Goal: Communication & Community: Answer question/provide support

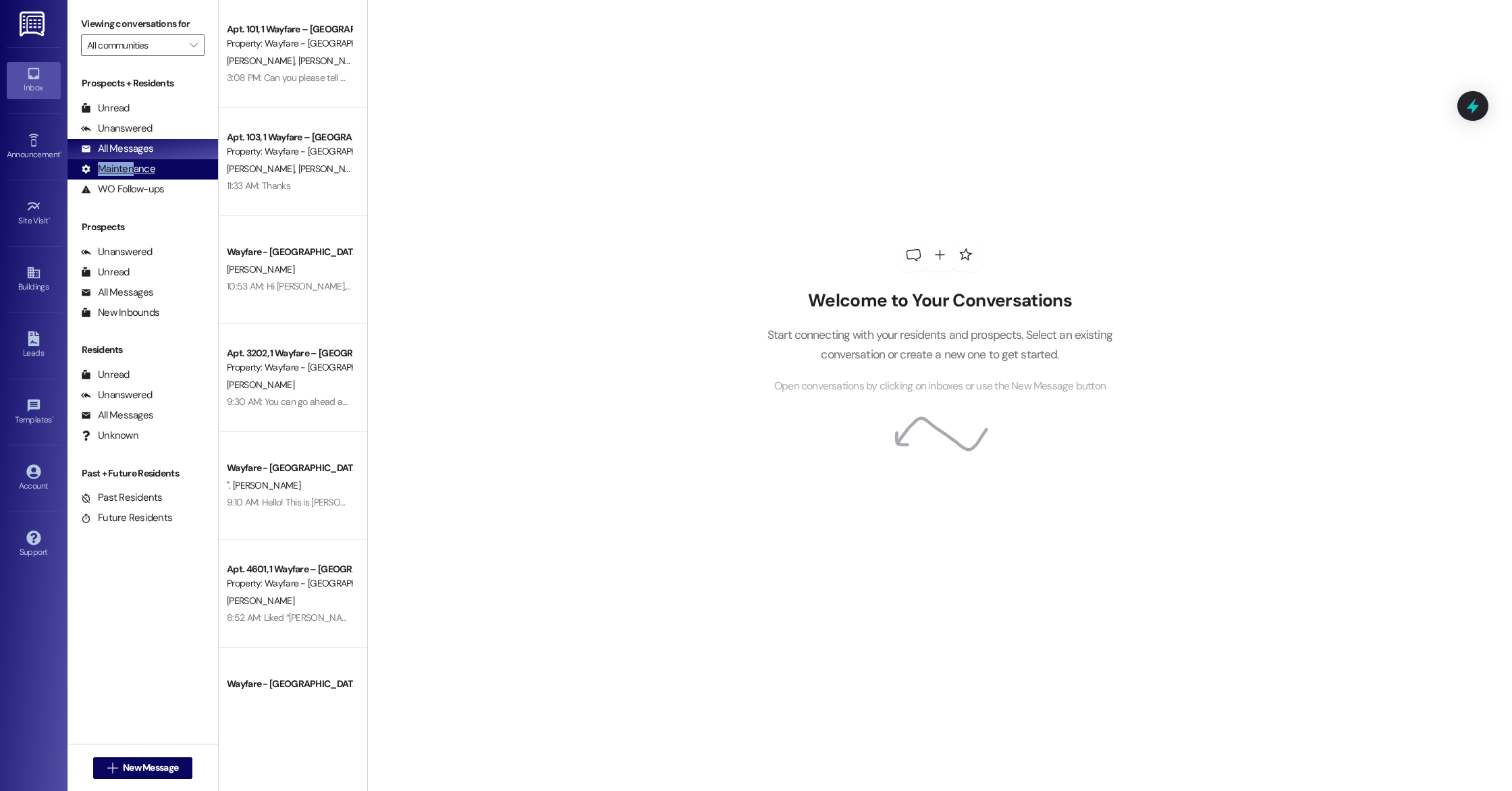
click at [130, 162] on div "Maintenance" at bounding box center [118, 168] width 74 height 14
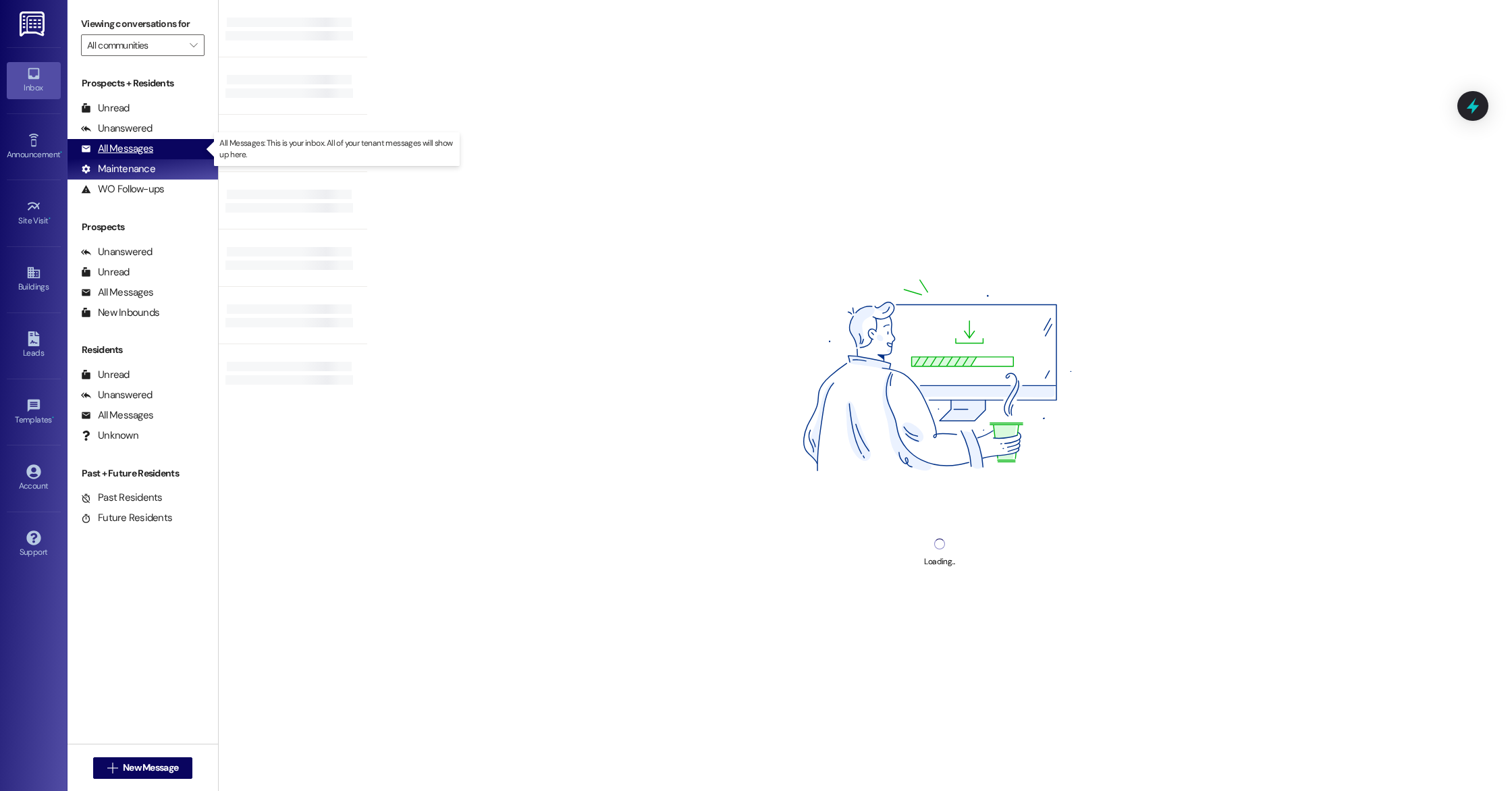
click at [126, 147] on div "All Messages" at bounding box center [117, 149] width 72 height 14
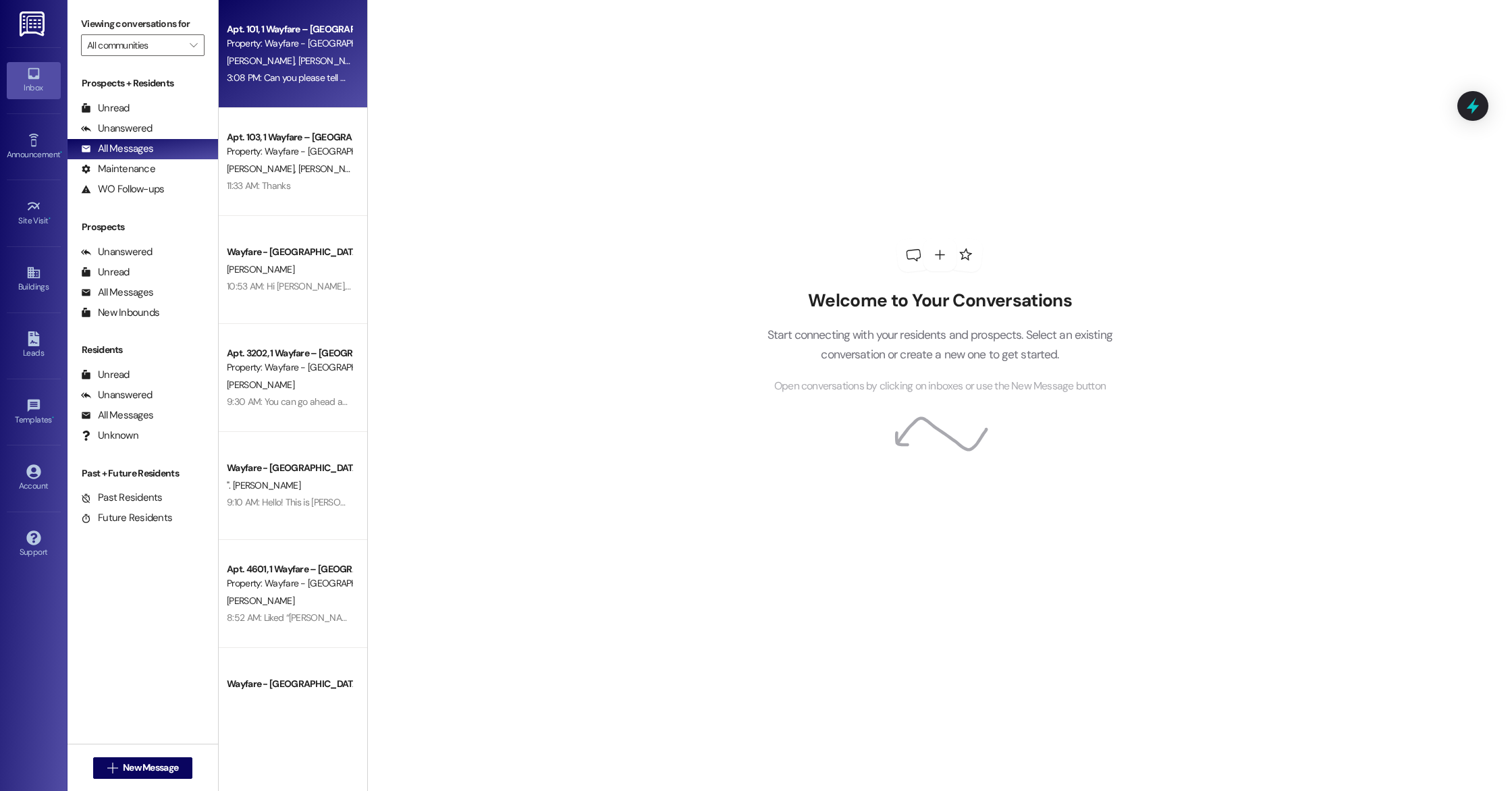
click at [284, 61] on div "[PERSON_NAME] [PERSON_NAME]" at bounding box center [289, 61] width 127 height 17
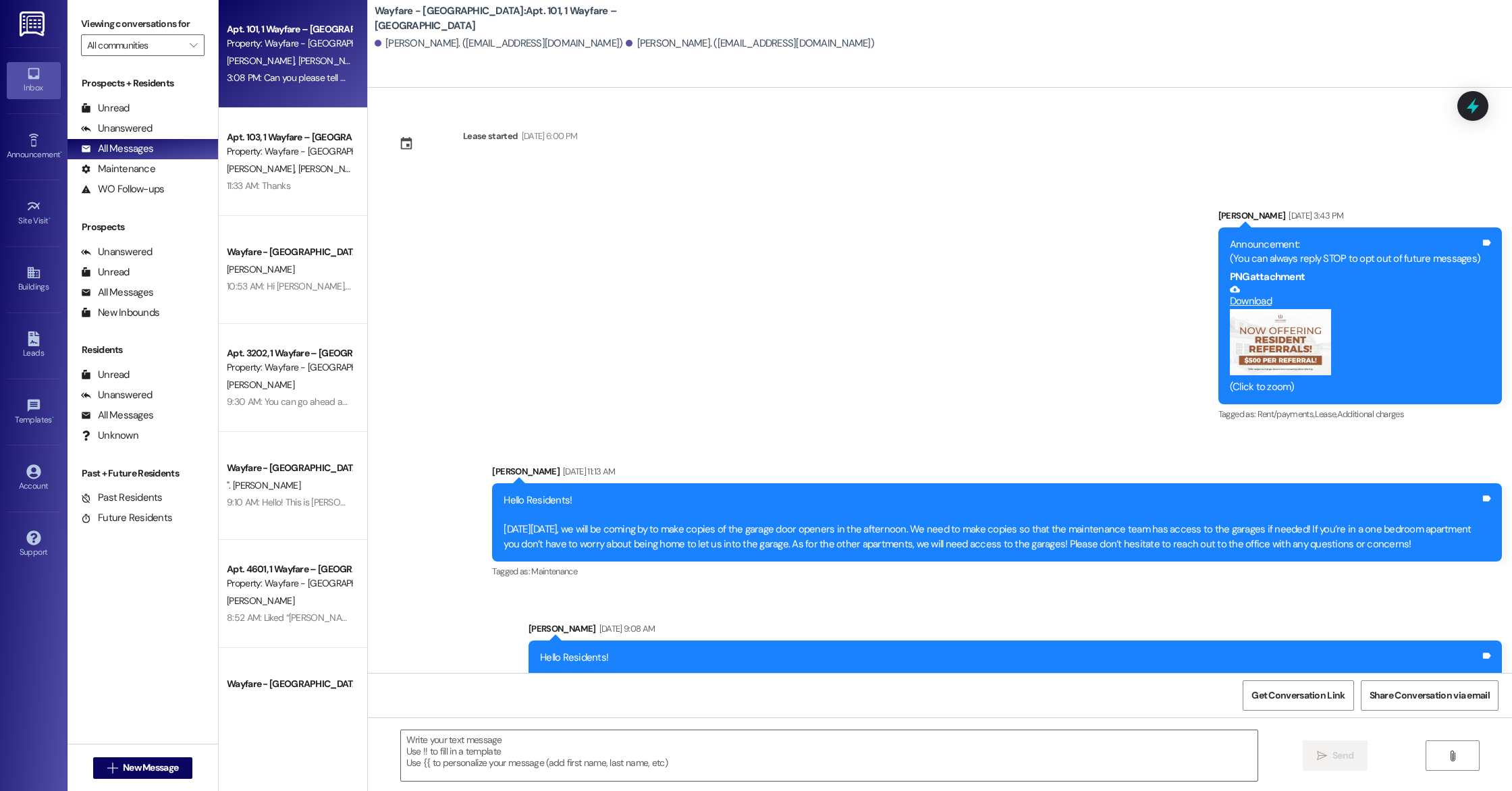
scroll to position [9129, 0]
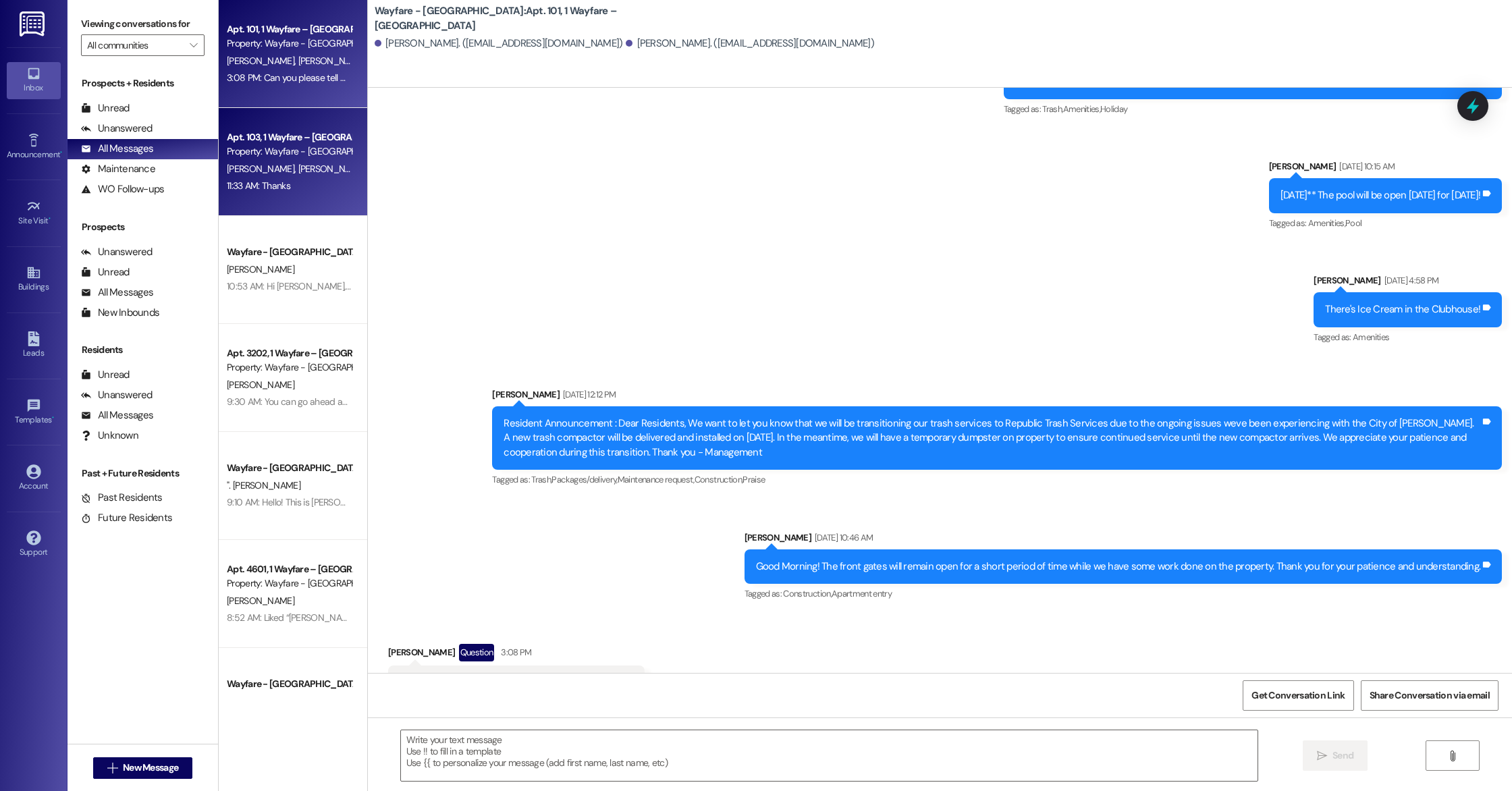
click at [279, 144] on div "Property: Wayfare - [GEOGRAPHIC_DATA]" at bounding box center [289, 151] width 125 height 14
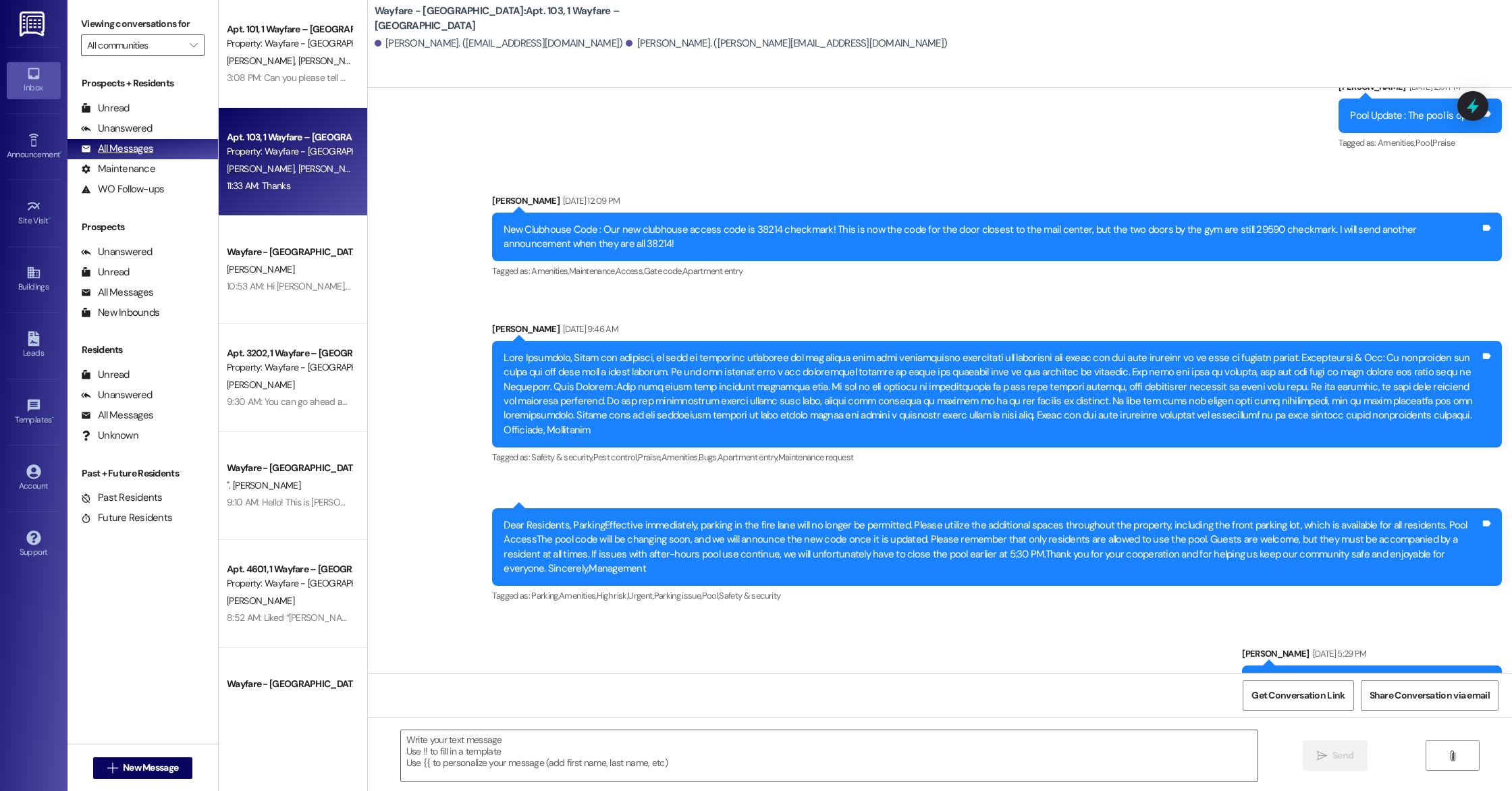
scroll to position [10590, 0]
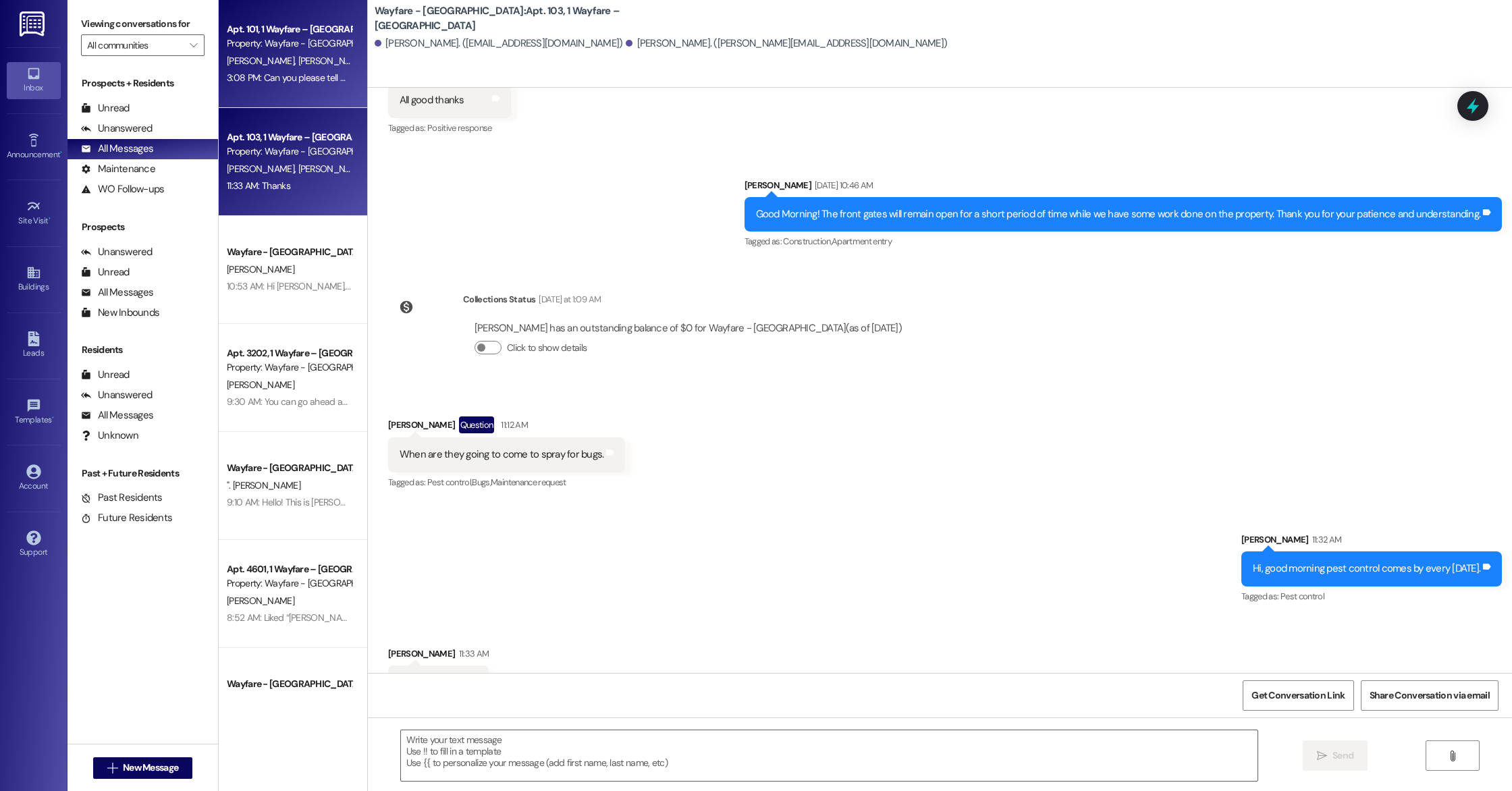
click at [291, 94] on div "Apt. 101, 1 Wayfare – [GEOGRAPHIC_DATA] Property: Wayfare - [GEOGRAPHIC_DATA] […" at bounding box center [292, 54] width 149 height 108
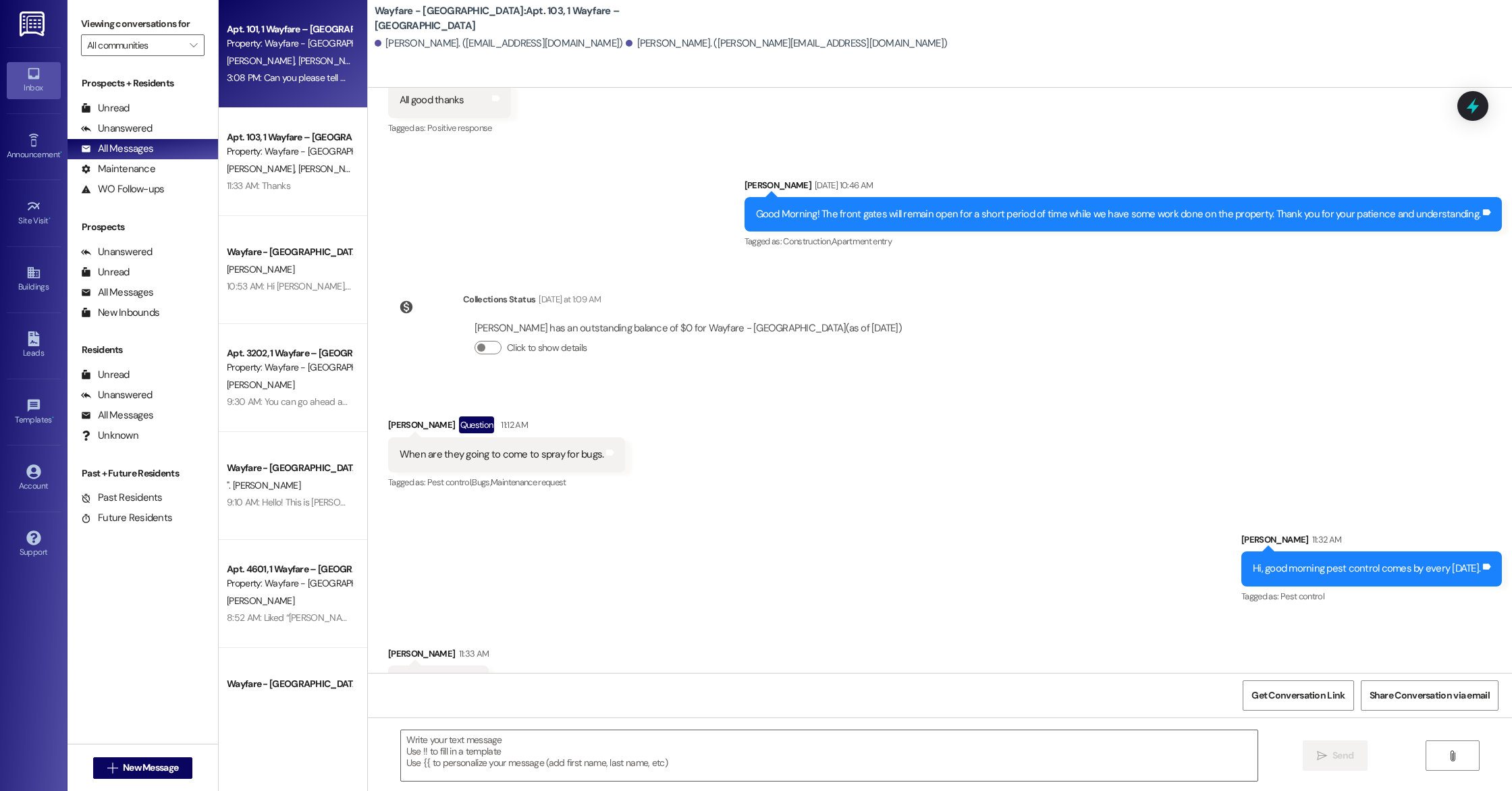
scroll to position [9129, 0]
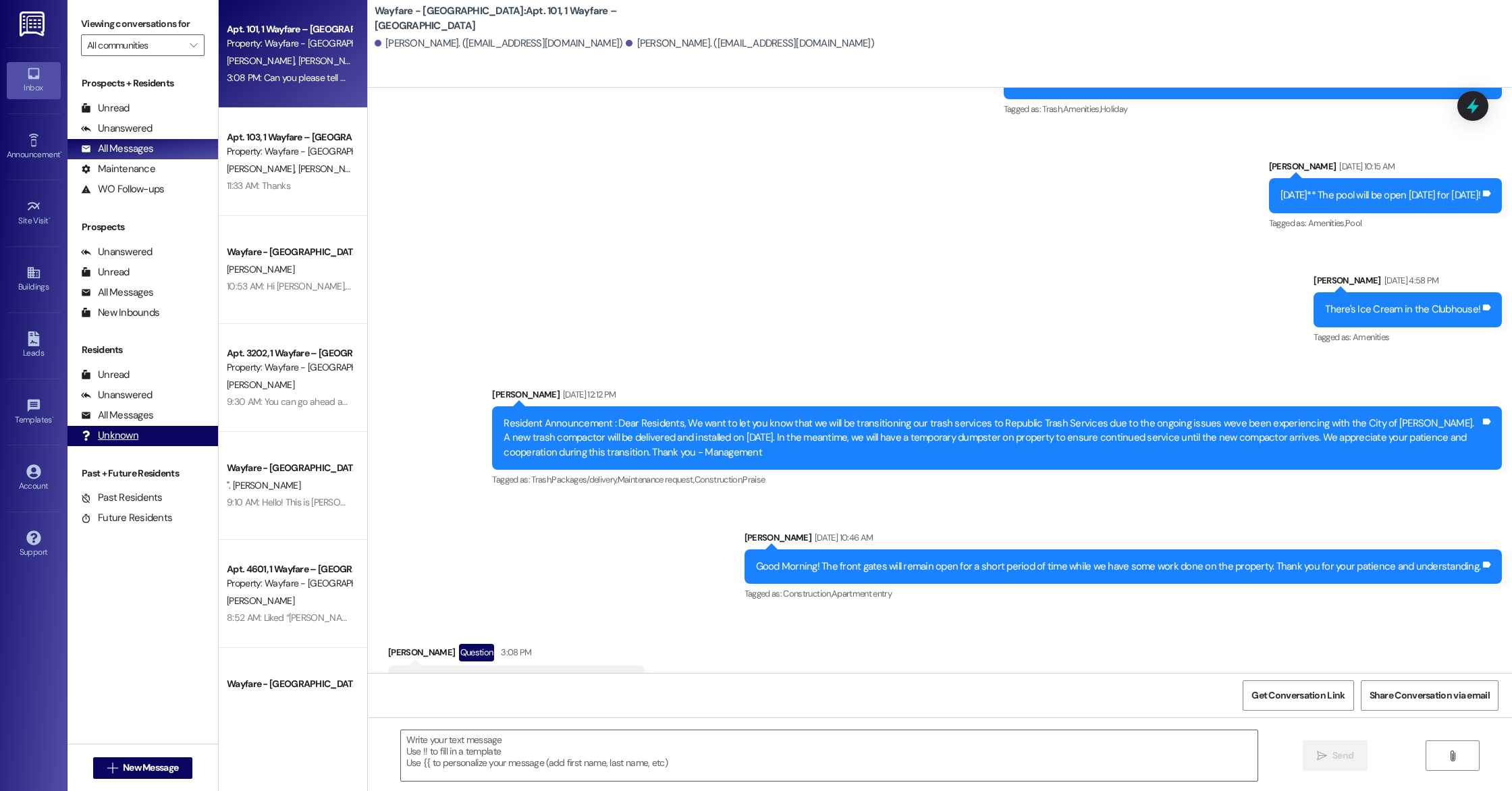
click at [113, 428] on div "Unknown" at bounding box center [110, 435] width 57 height 14
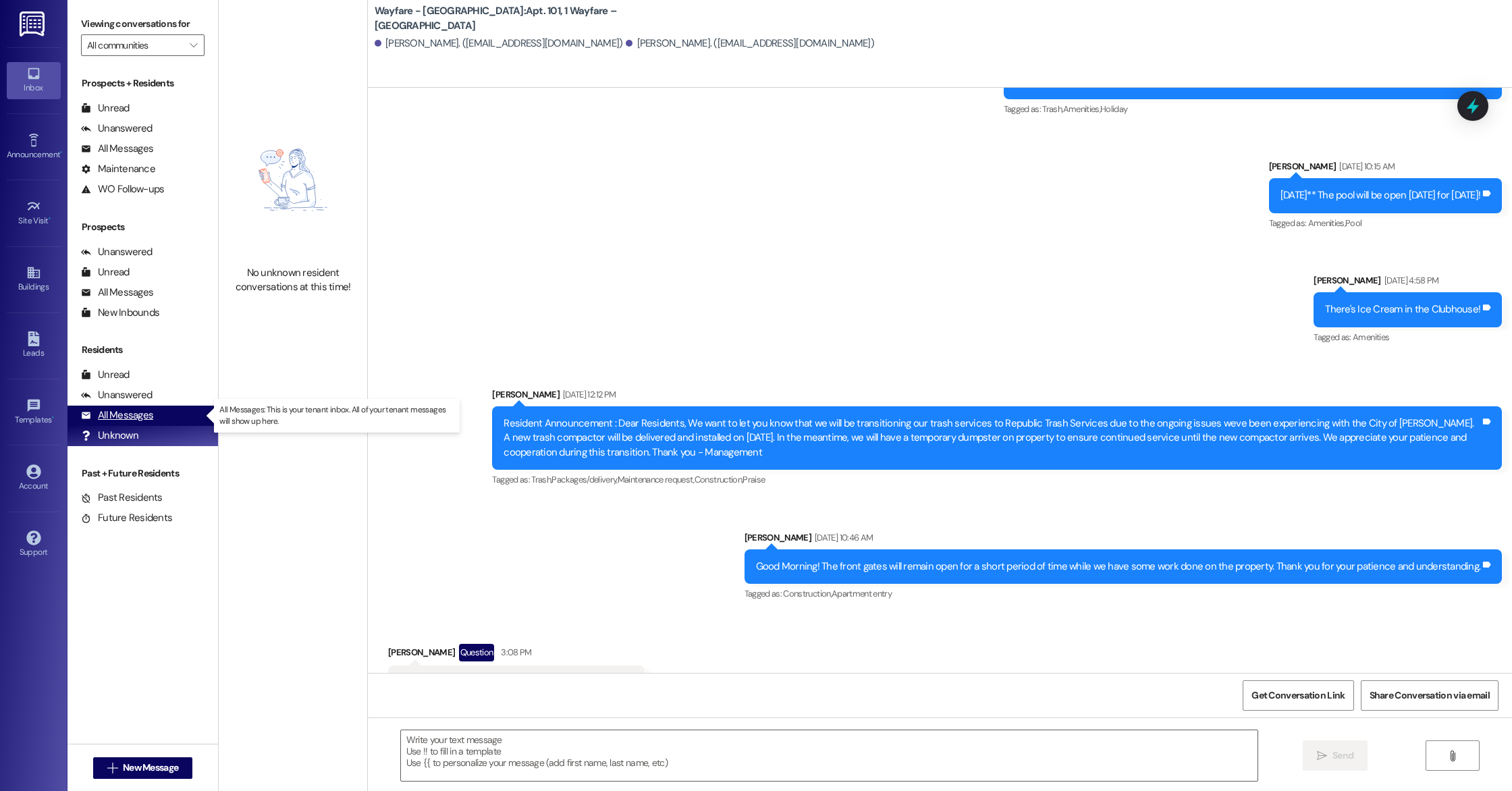
click at [112, 419] on div "All Messages" at bounding box center [117, 414] width 72 height 14
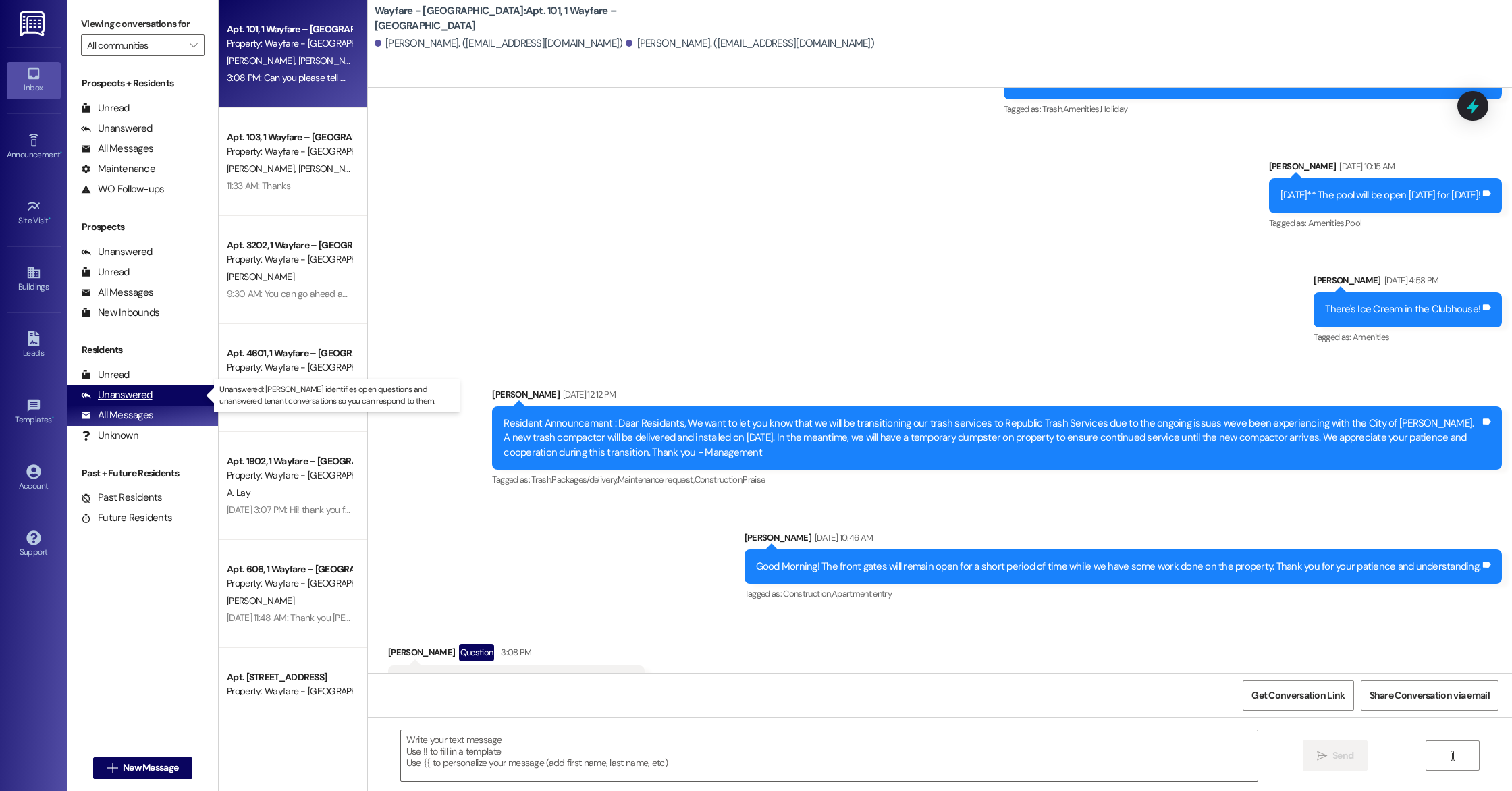
click at [136, 391] on div "Unanswered" at bounding box center [117, 395] width 71 height 14
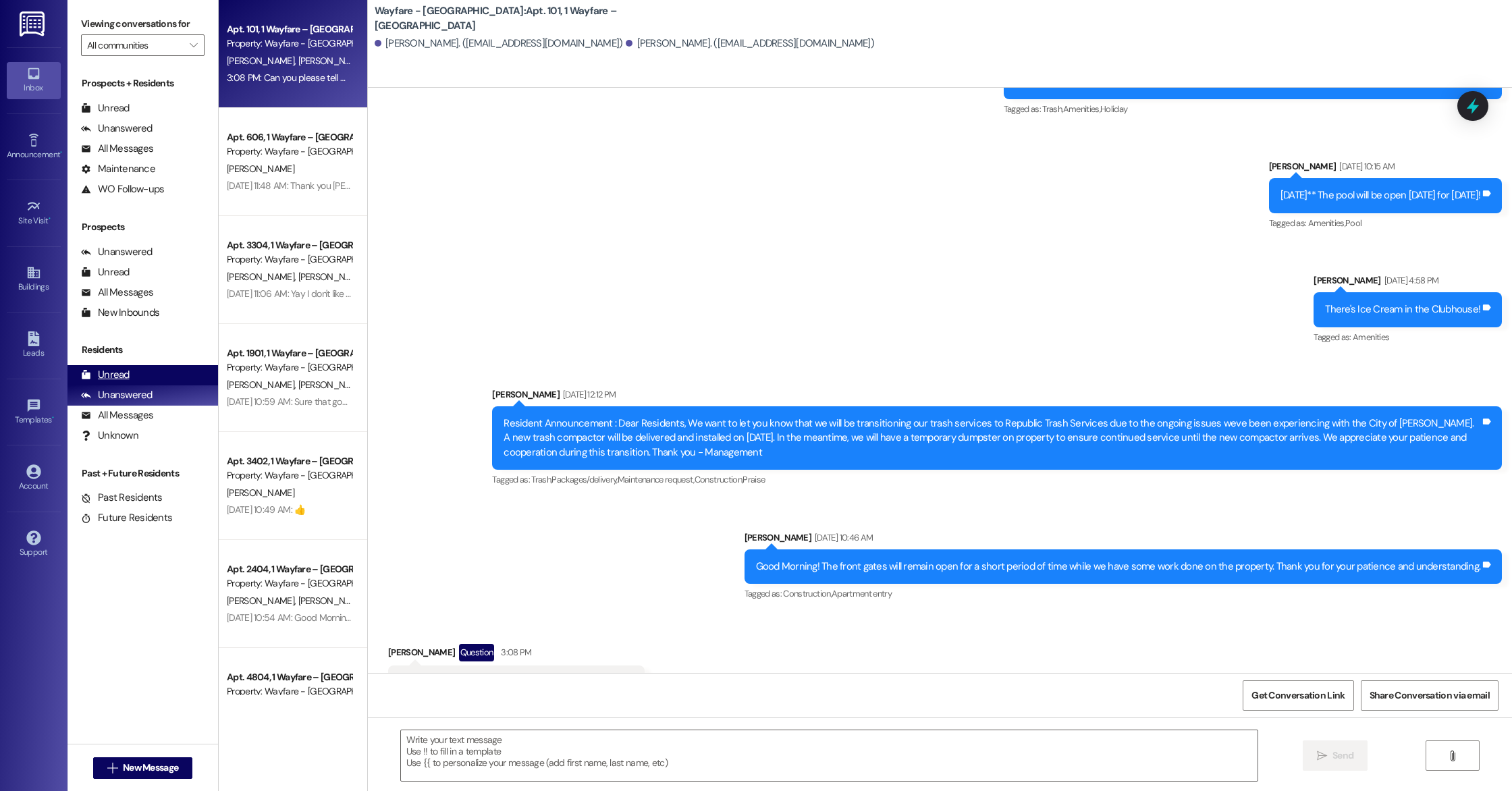
click at [137, 378] on div "Unread (0)" at bounding box center [142, 375] width 150 height 21
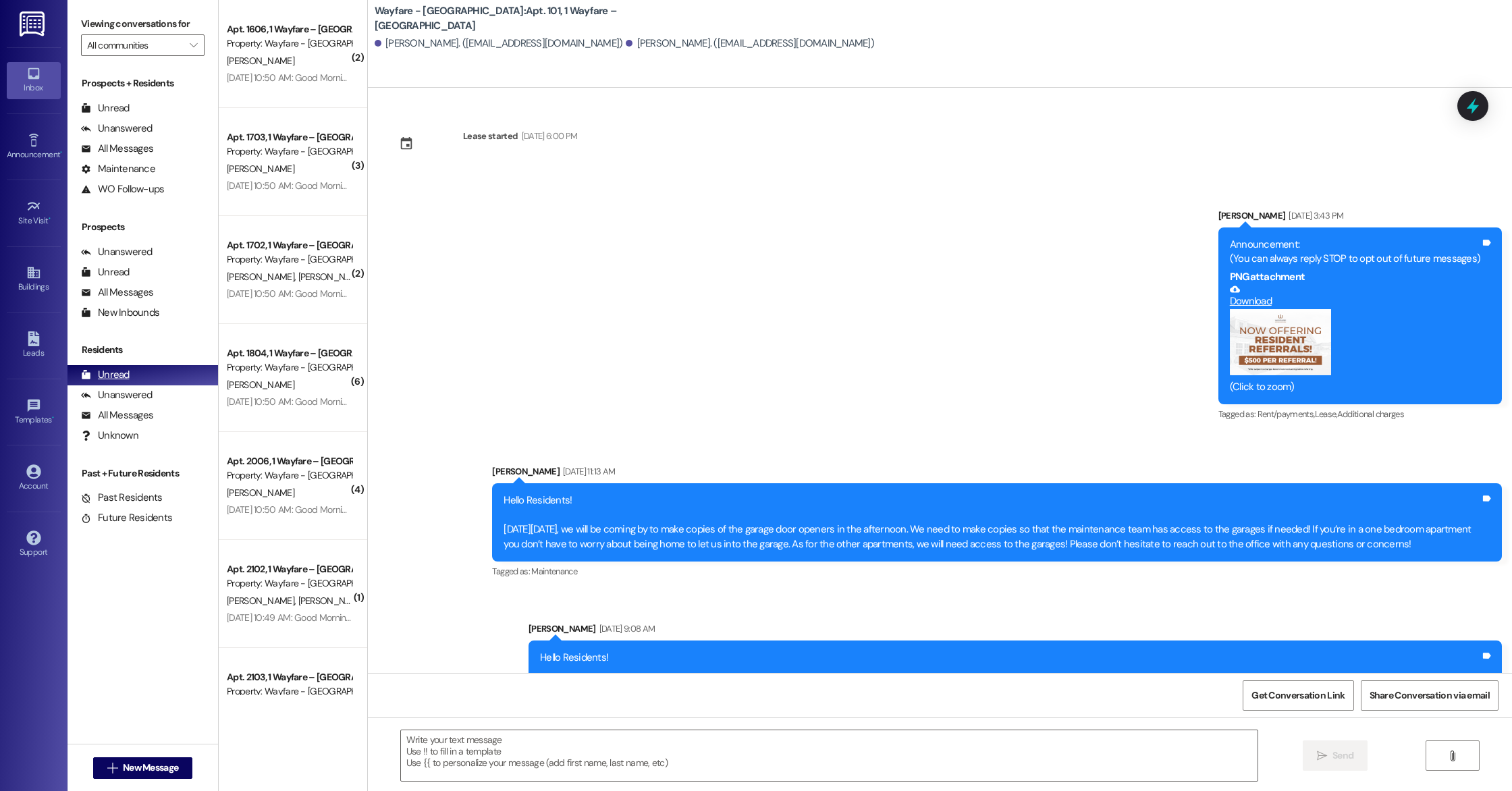
scroll to position [9129, 0]
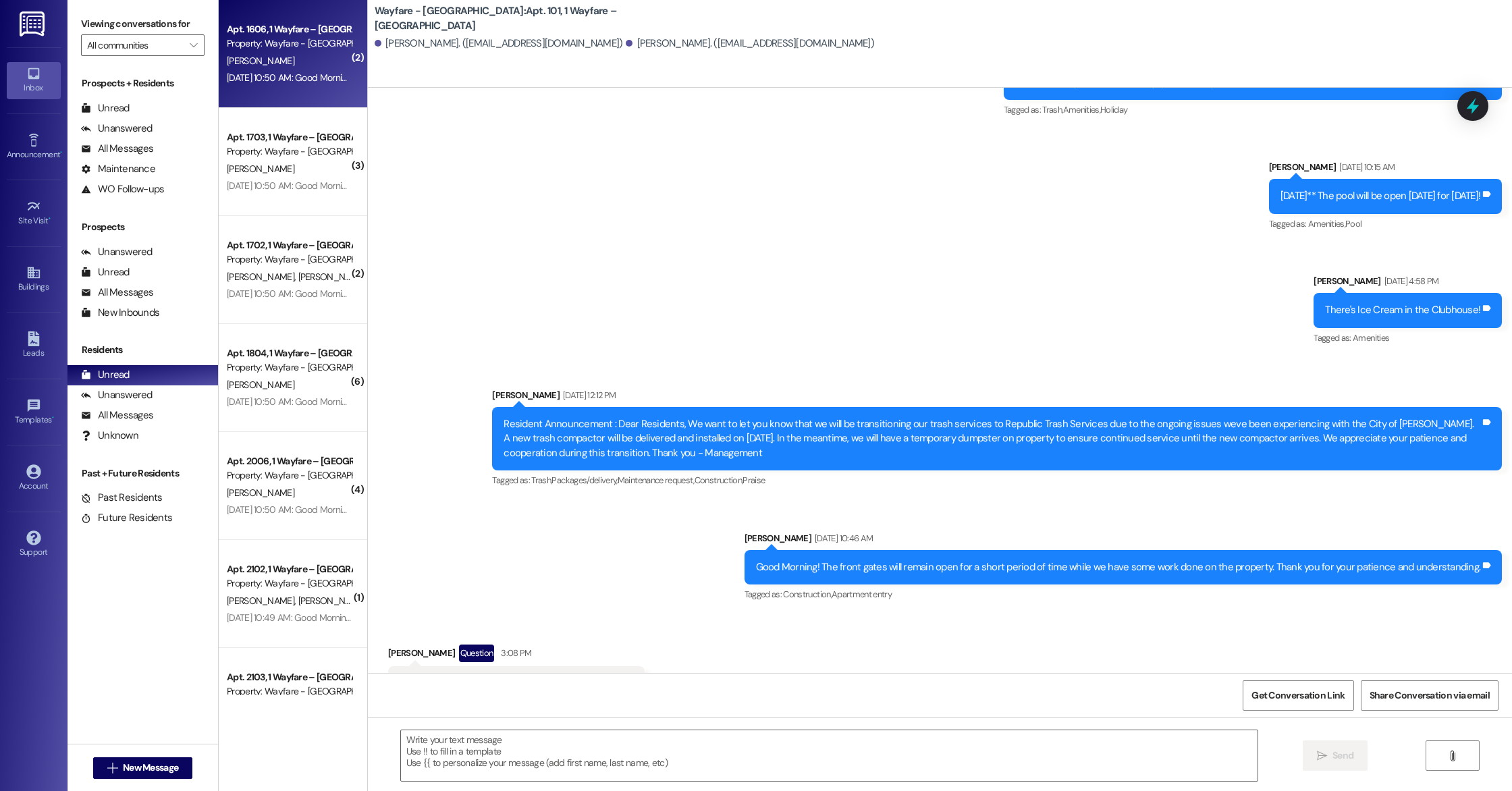
click at [288, 76] on div "[DATE] 10:50 AM: Good Morning! The front gates will remain open for a short per…" at bounding box center [593, 77] width 734 height 12
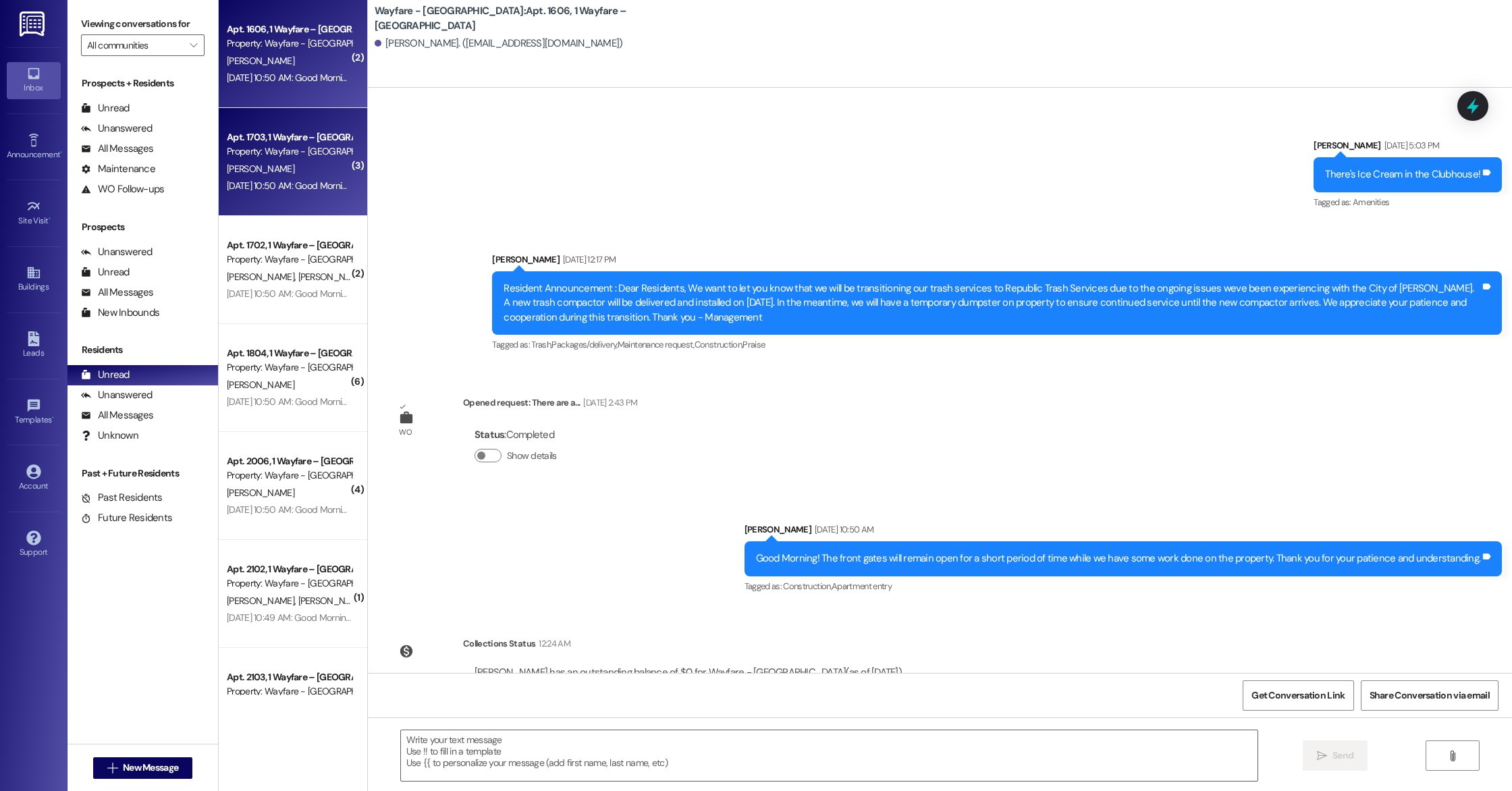
click at [256, 161] on div "[PERSON_NAME]" at bounding box center [289, 169] width 127 height 17
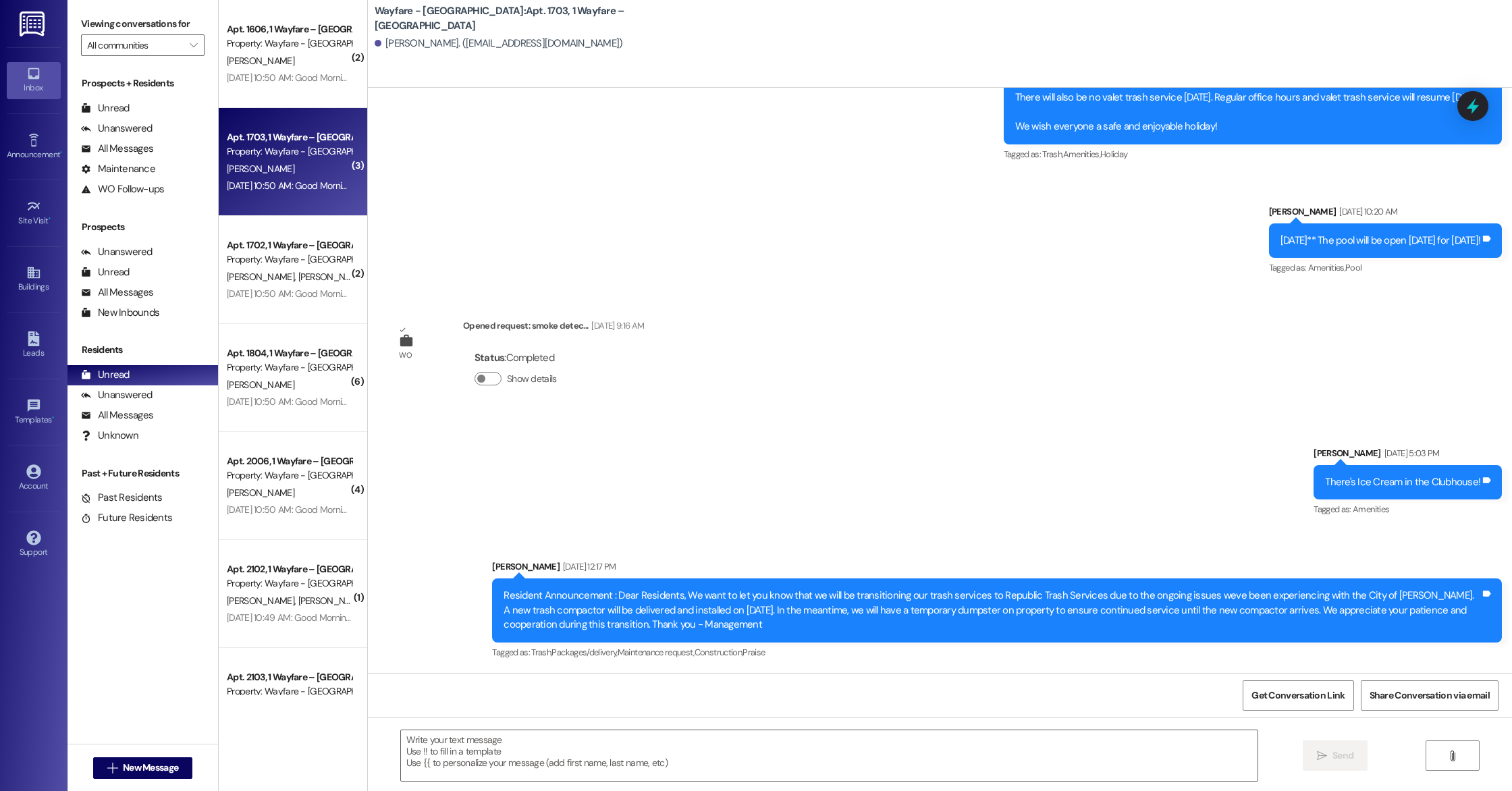
scroll to position [2086, 0]
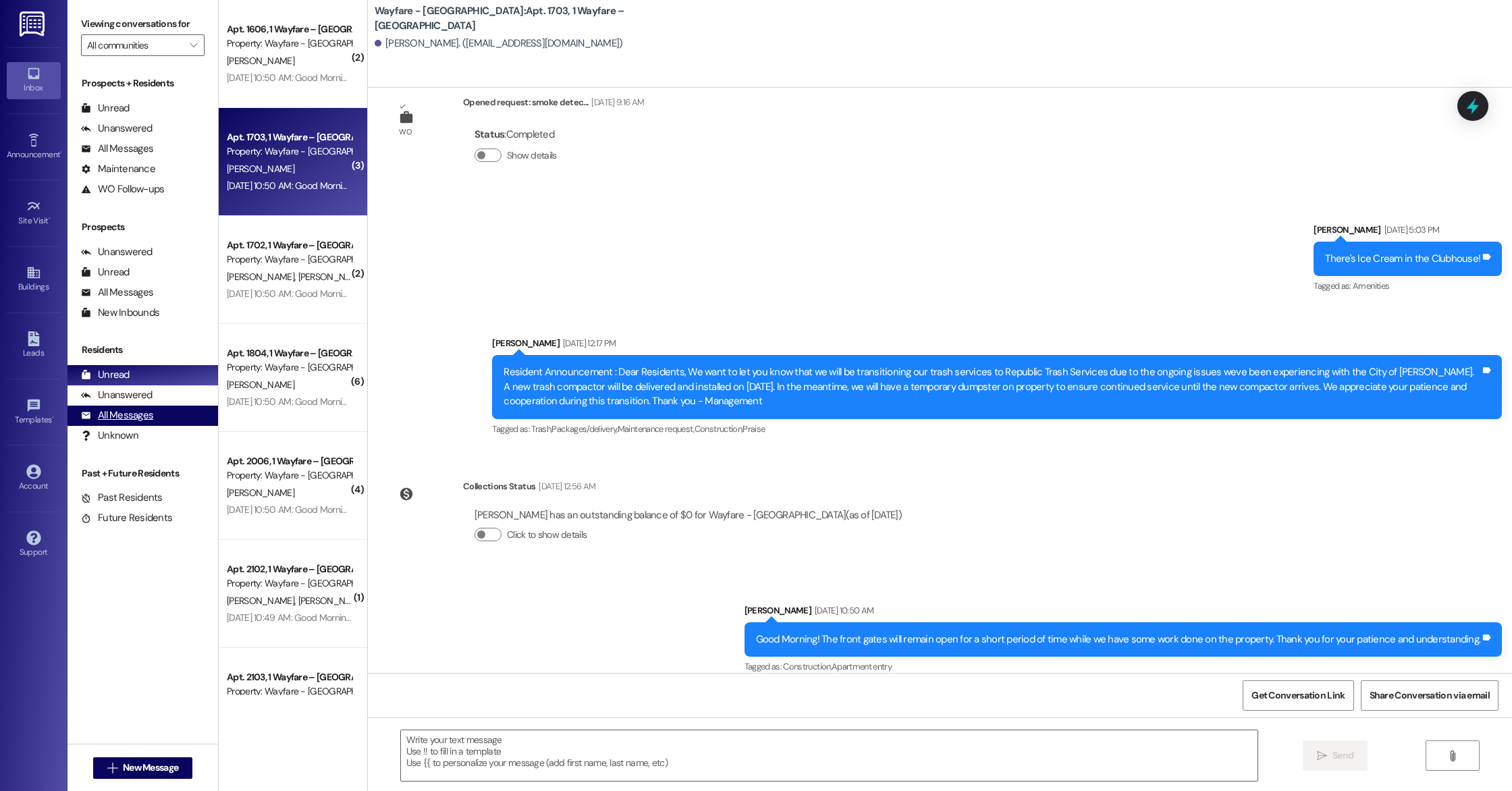
click at [150, 411] on div "All Messages" at bounding box center [117, 414] width 72 height 14
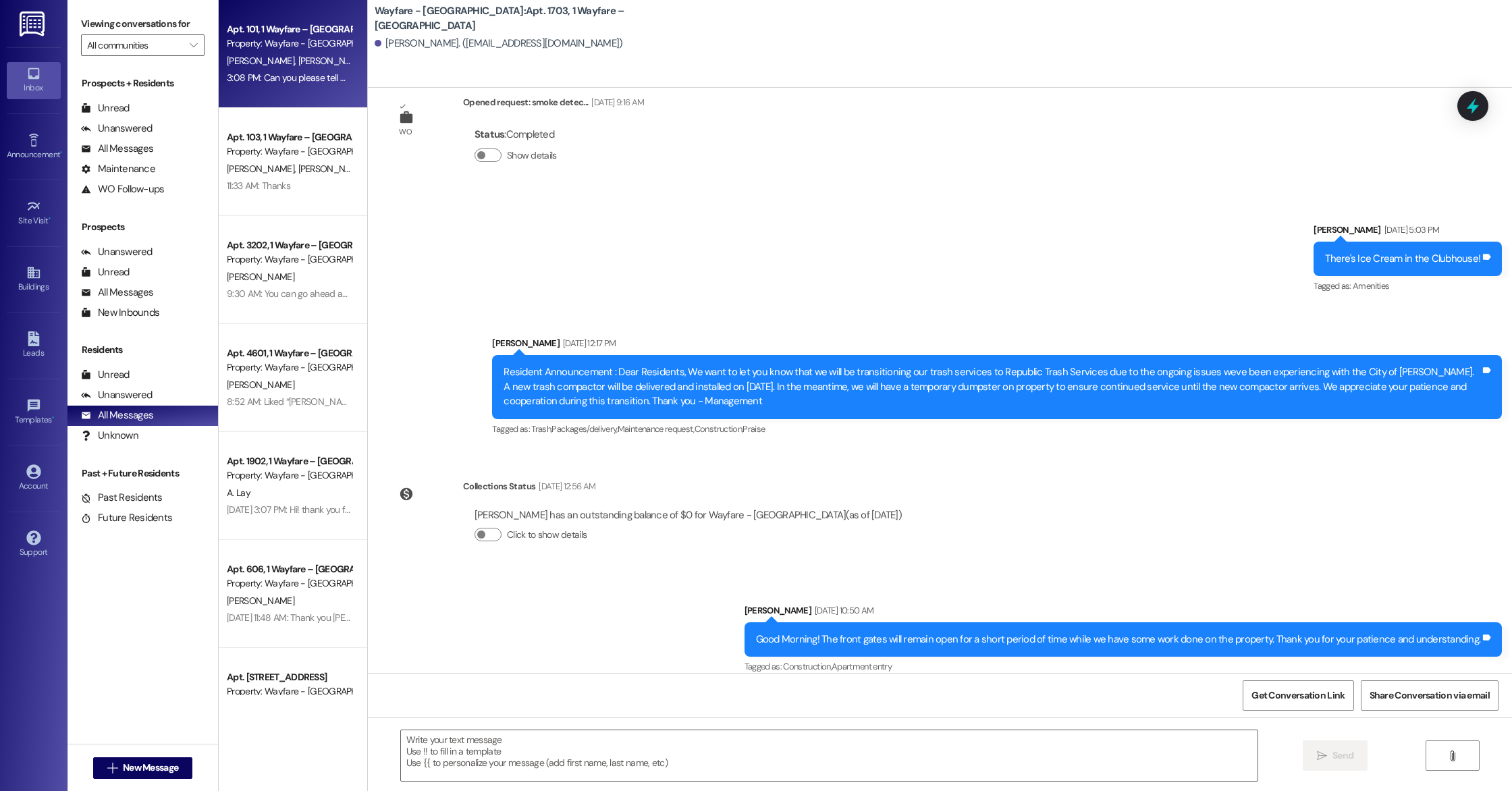
click at [312, 87] on div "Apt. 101, 1 Wayfare – [GEOGRAPHIC_DATA] Property: Wayfare - [GEOGRAPHIC_DATA] […" at bounding box center [292, 54] width 149 height 108
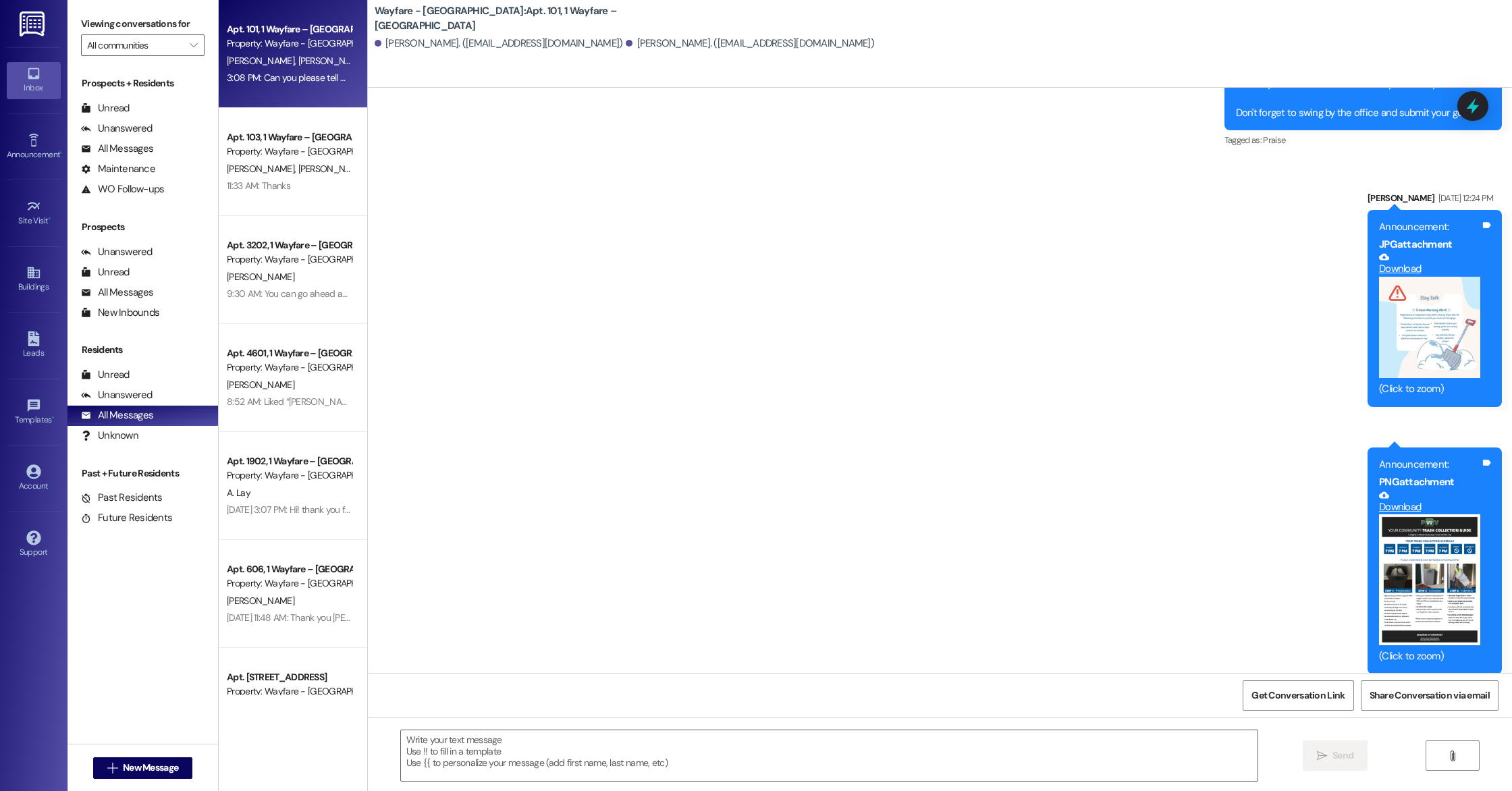
scroll to position [9129, 0]
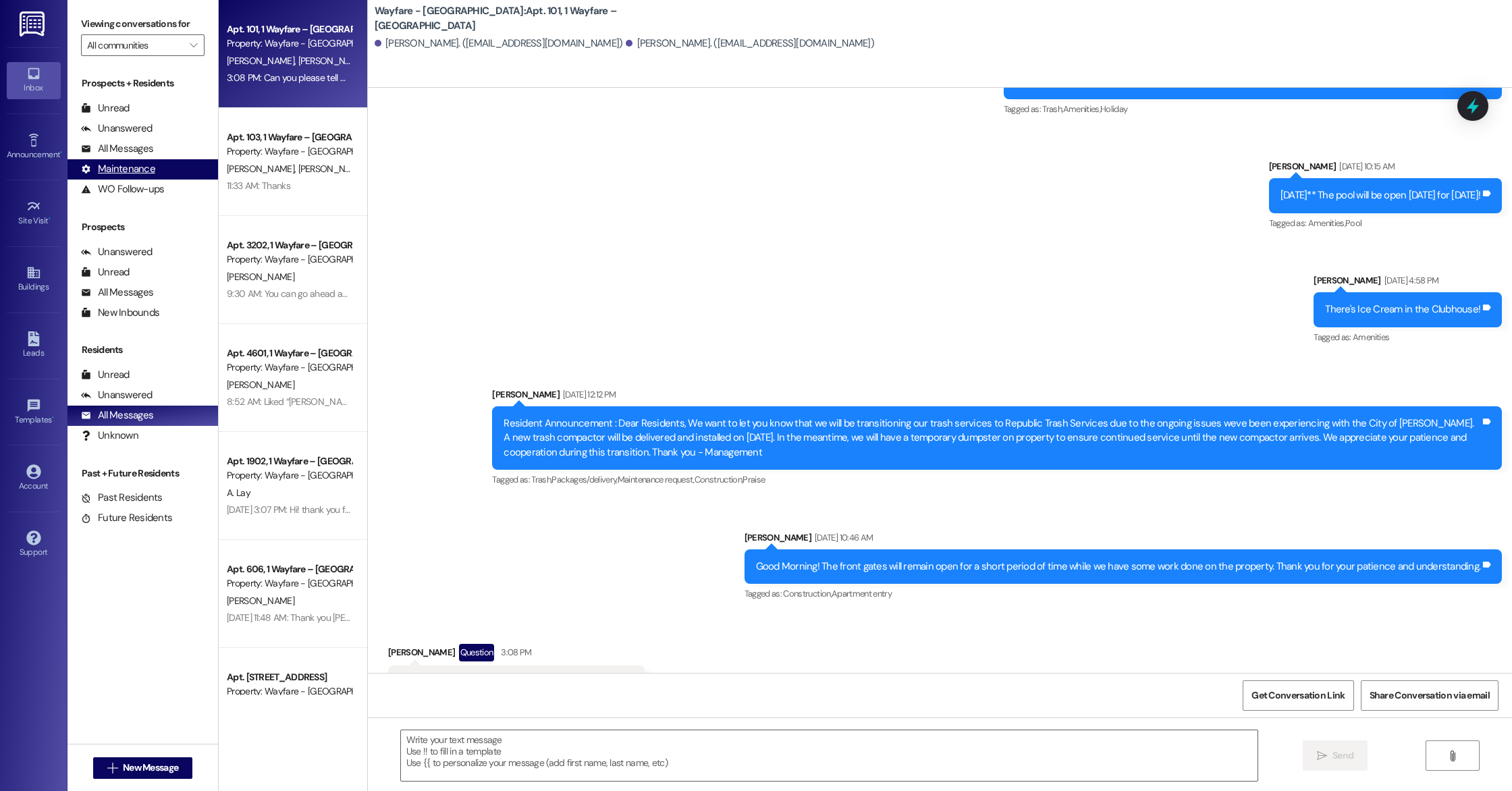
click at [144, 169] on div "Maintenance" at bounding box center [118, 168] width 74 height 14
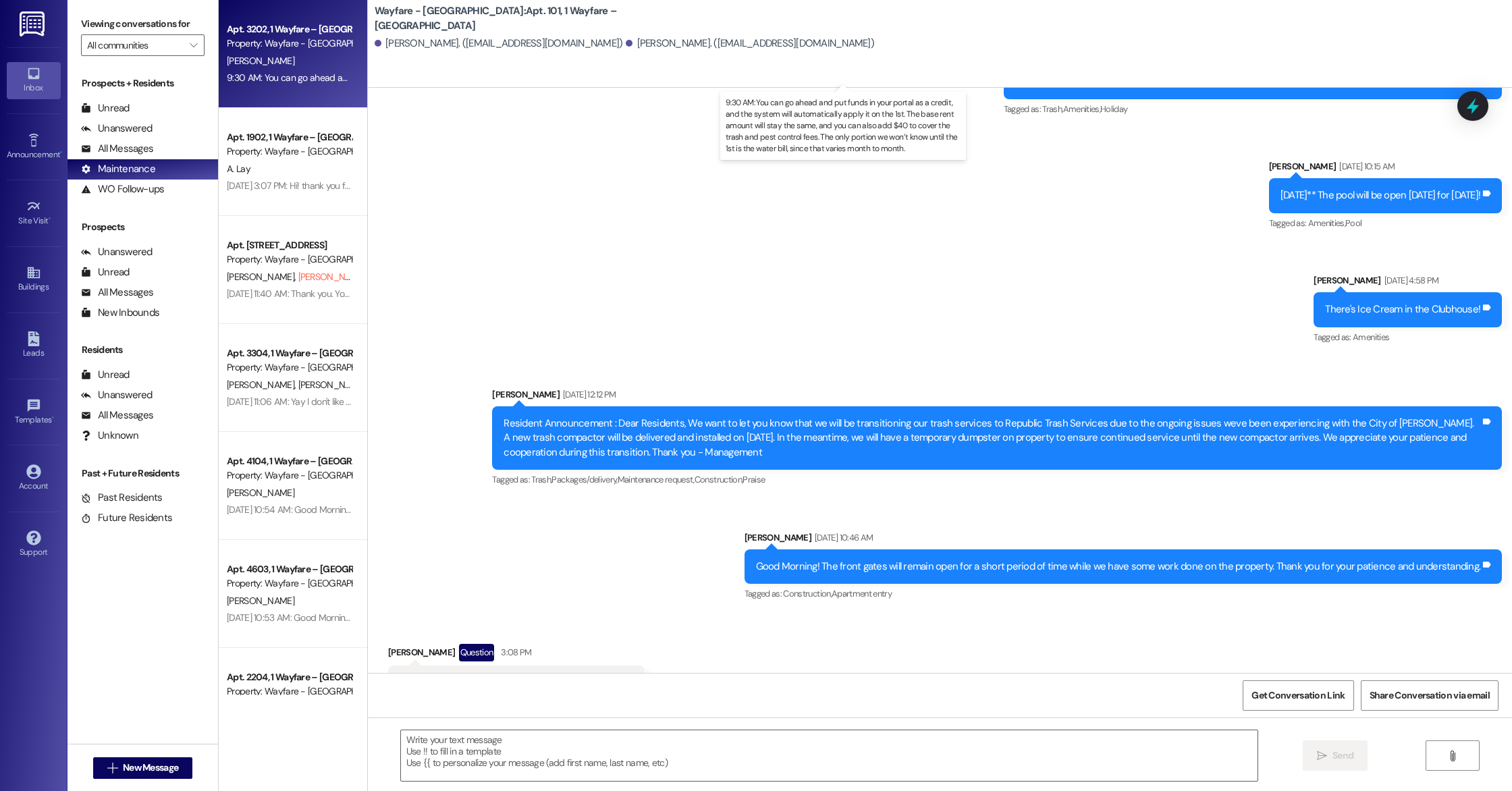
click at [282, 78] on div "9:30 AM: You can go ahead and put funds in your portal as a credit, and the sys…" at bounding box center [858, 77] width 1262 height 12
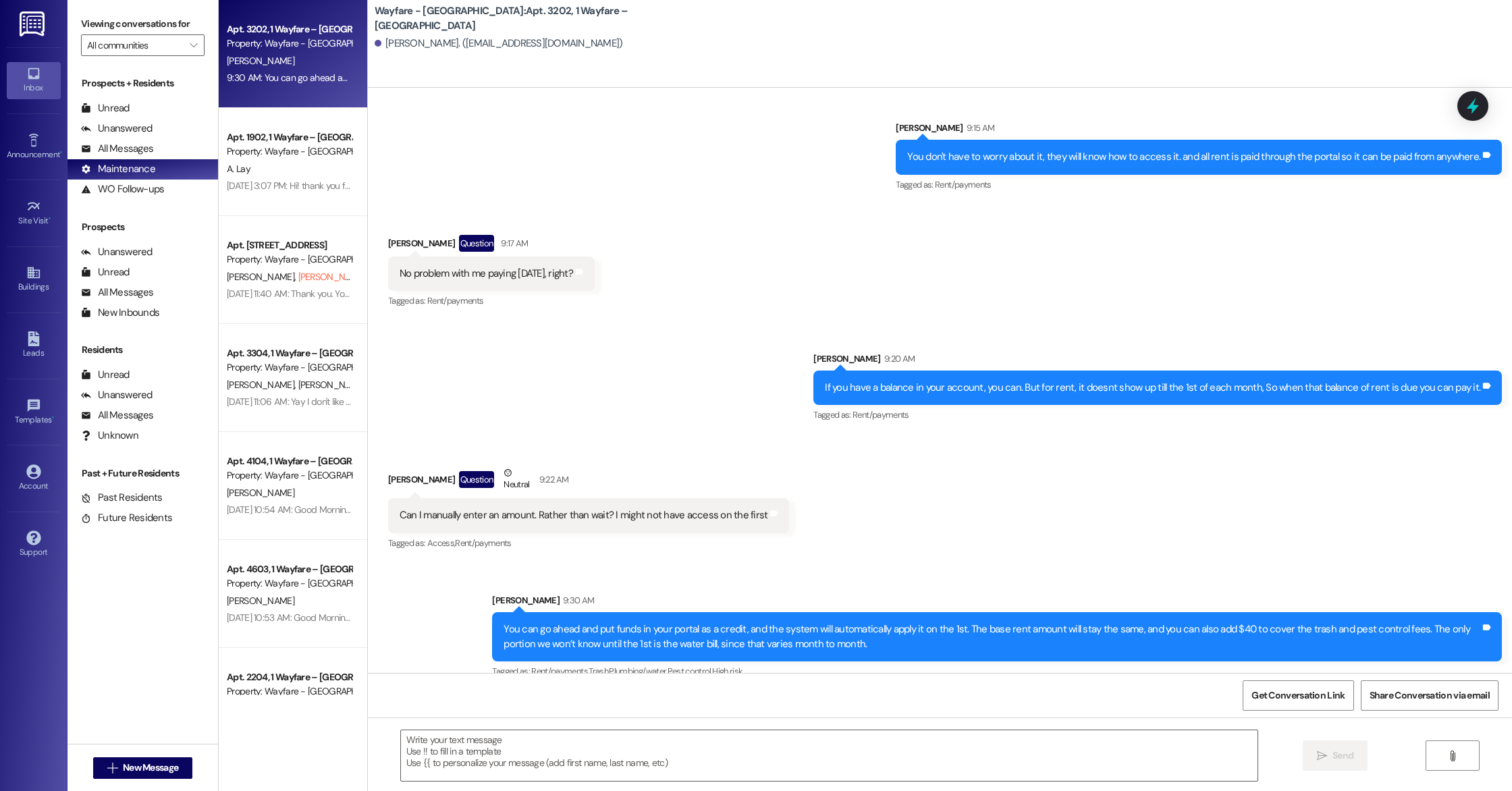
scroll to position [6556, 0]
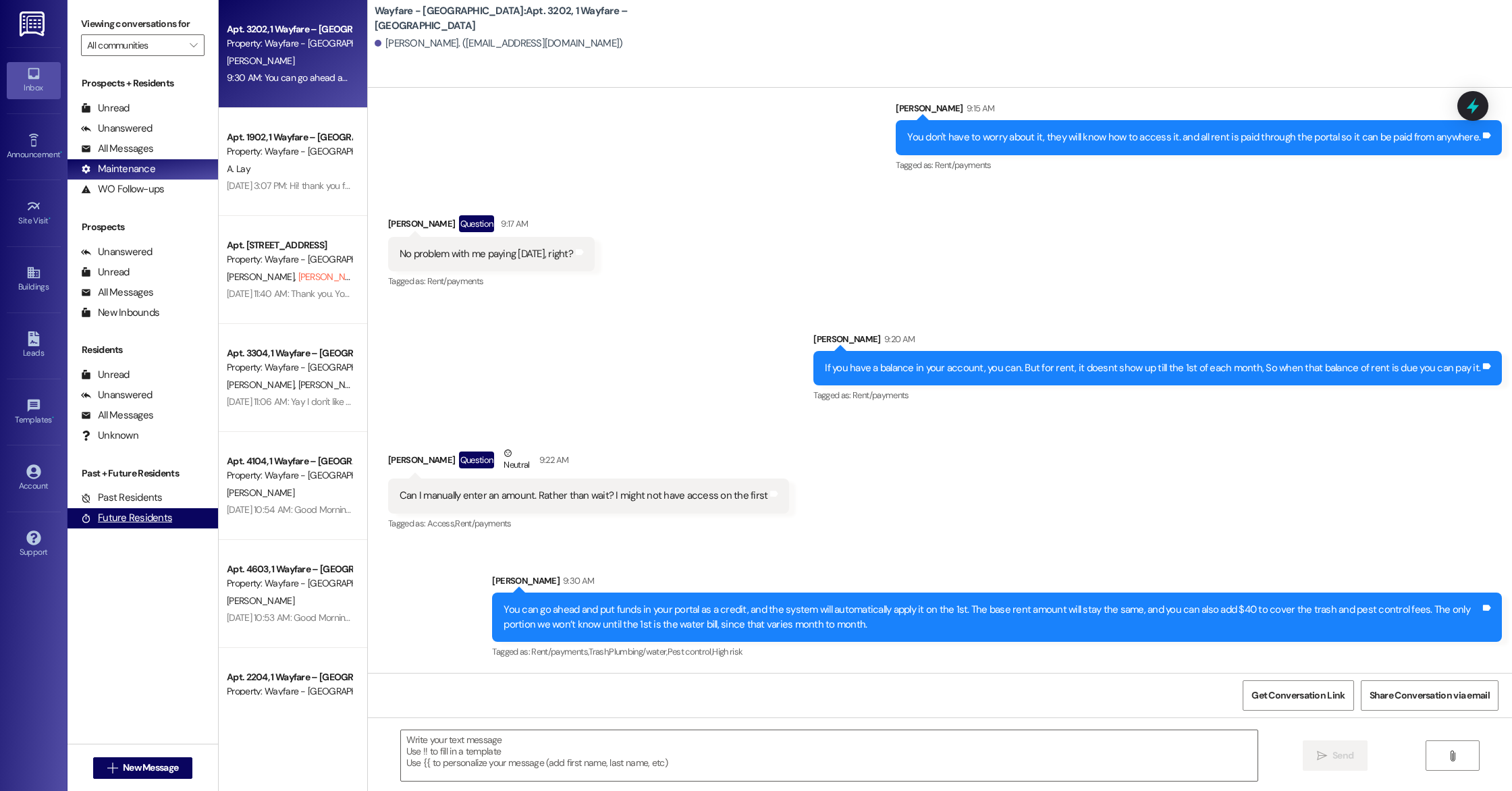
click at [135, 515] on div "Future Residents" at bounding box center [126, 517] width 91 height 14
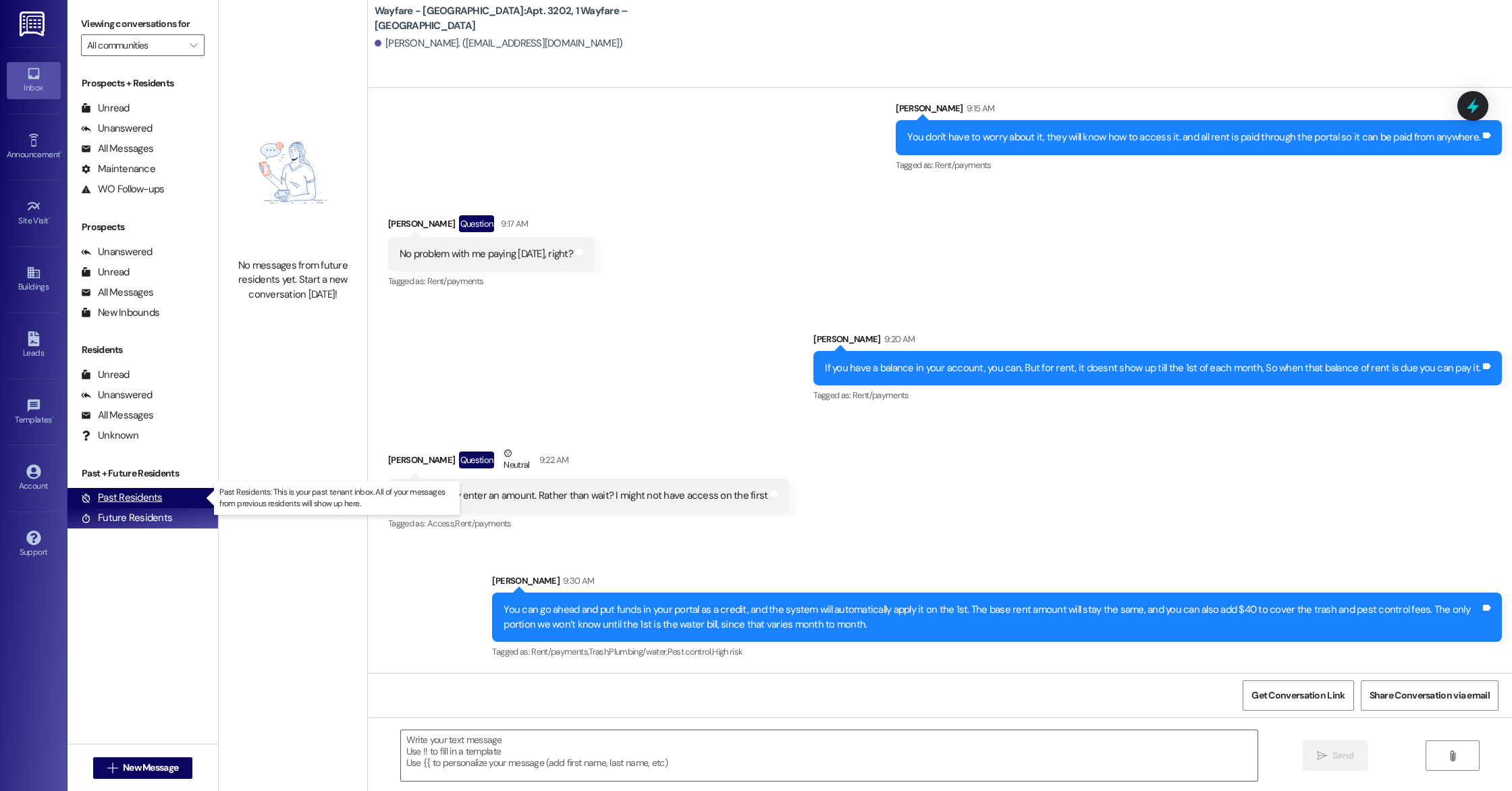
click at [135, 506] on div "Past Residents (0)" at bounding box center [142, 497] width 150 height 21
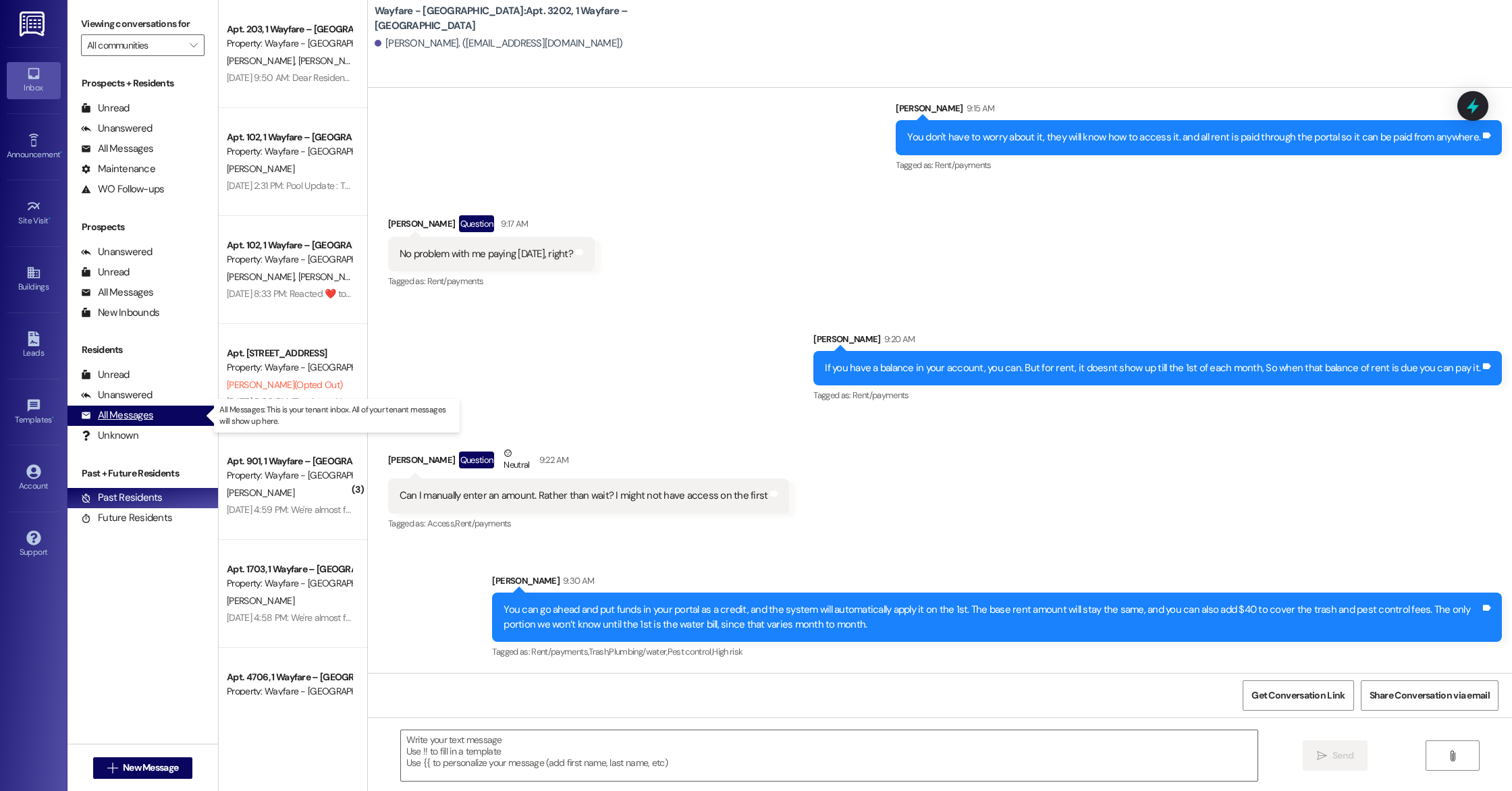
click at [131, 423] on div "All Messages (undefined)" at bounding box center [142, 415] width 150 height 21
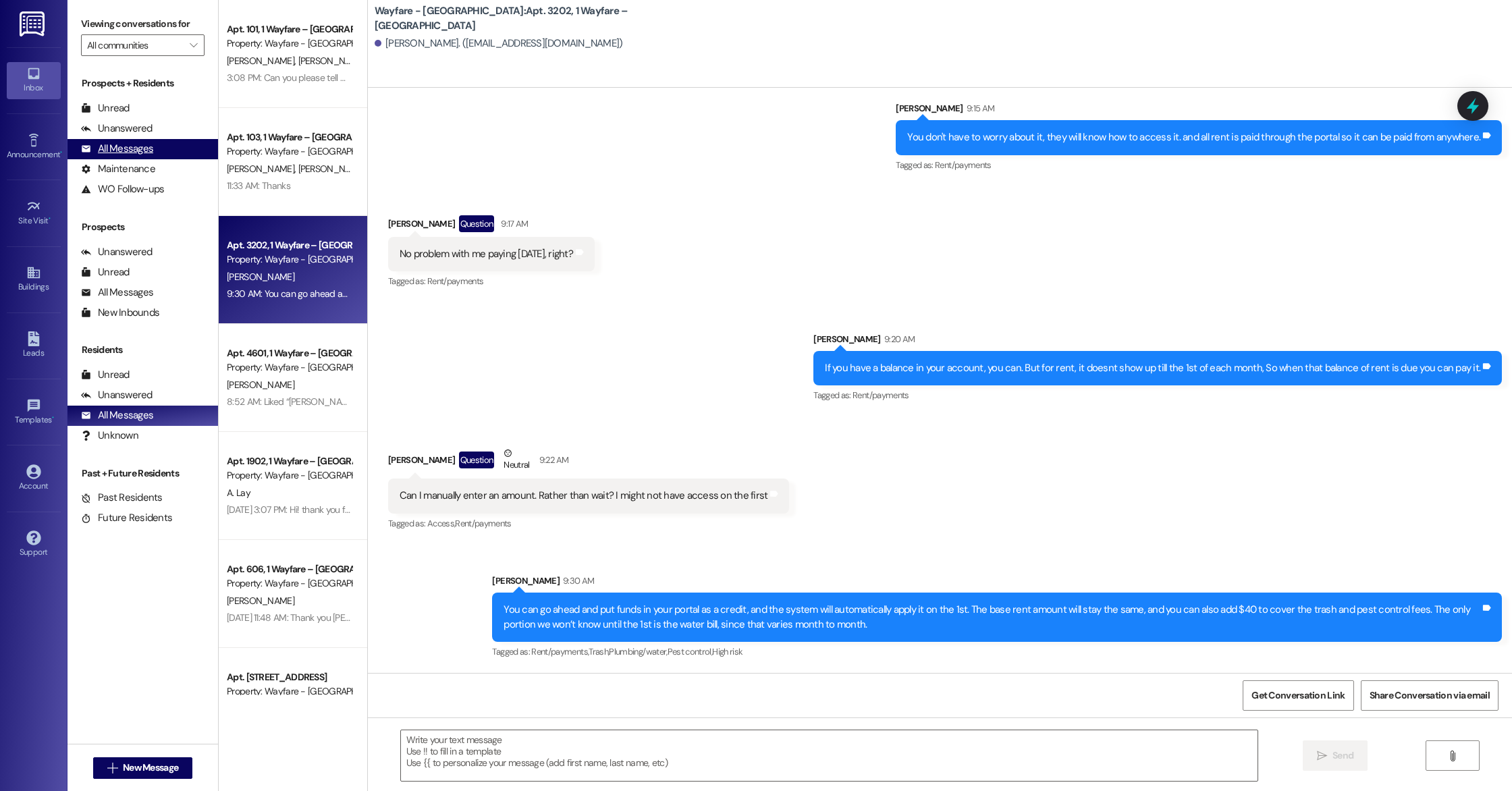
click at [127, 148] on div "All Messages" at bounding box center [117, 149] width 72 height 14
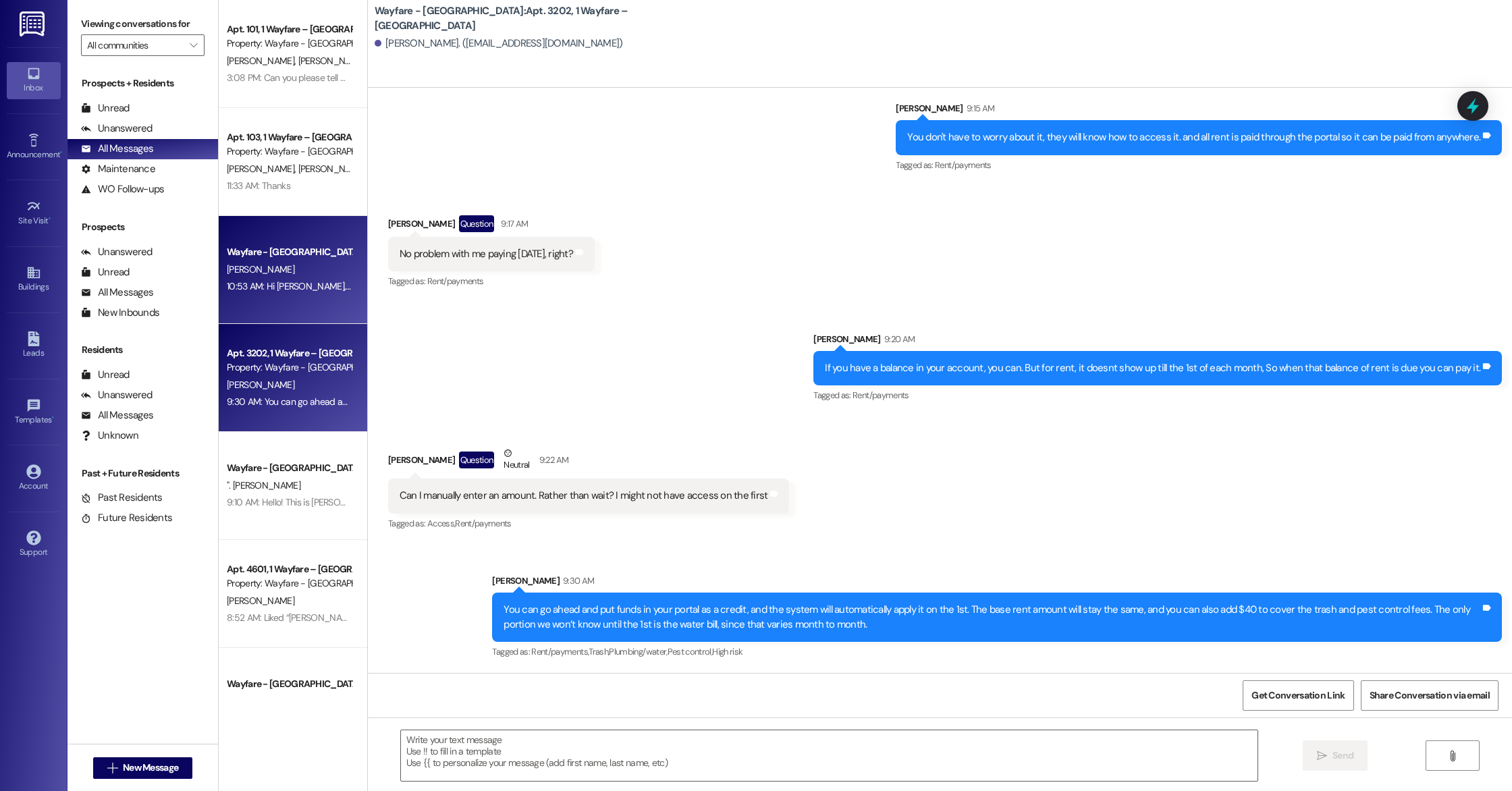
click at [282, 282] on div "10:53 AM: Hi [PERSON_NAME], this is [PERSON_NAME] with Wayfare. I just wanted t…" at bounding box center [624, 286] width 795 height 12
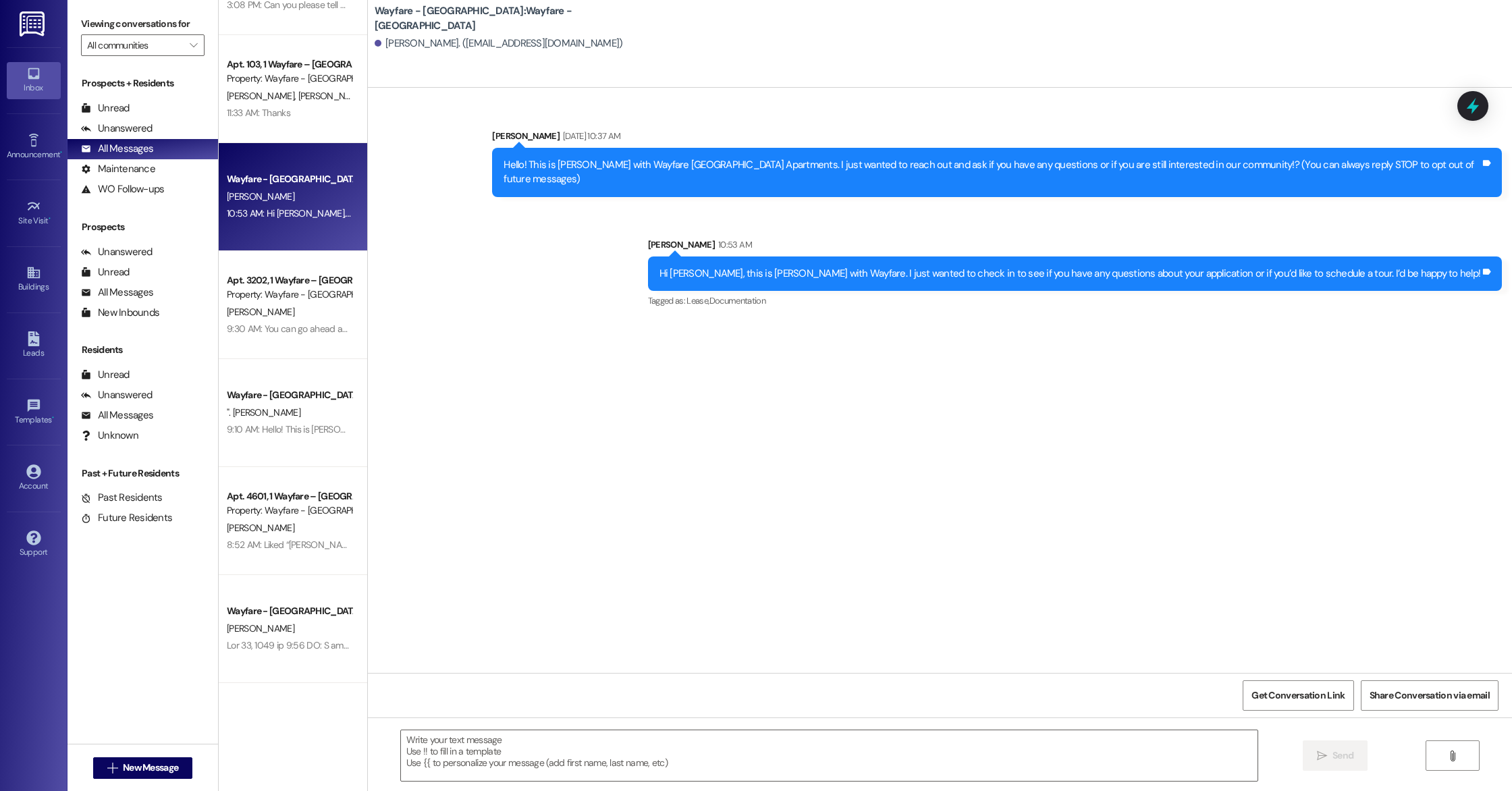
scroll to position [0, 0]
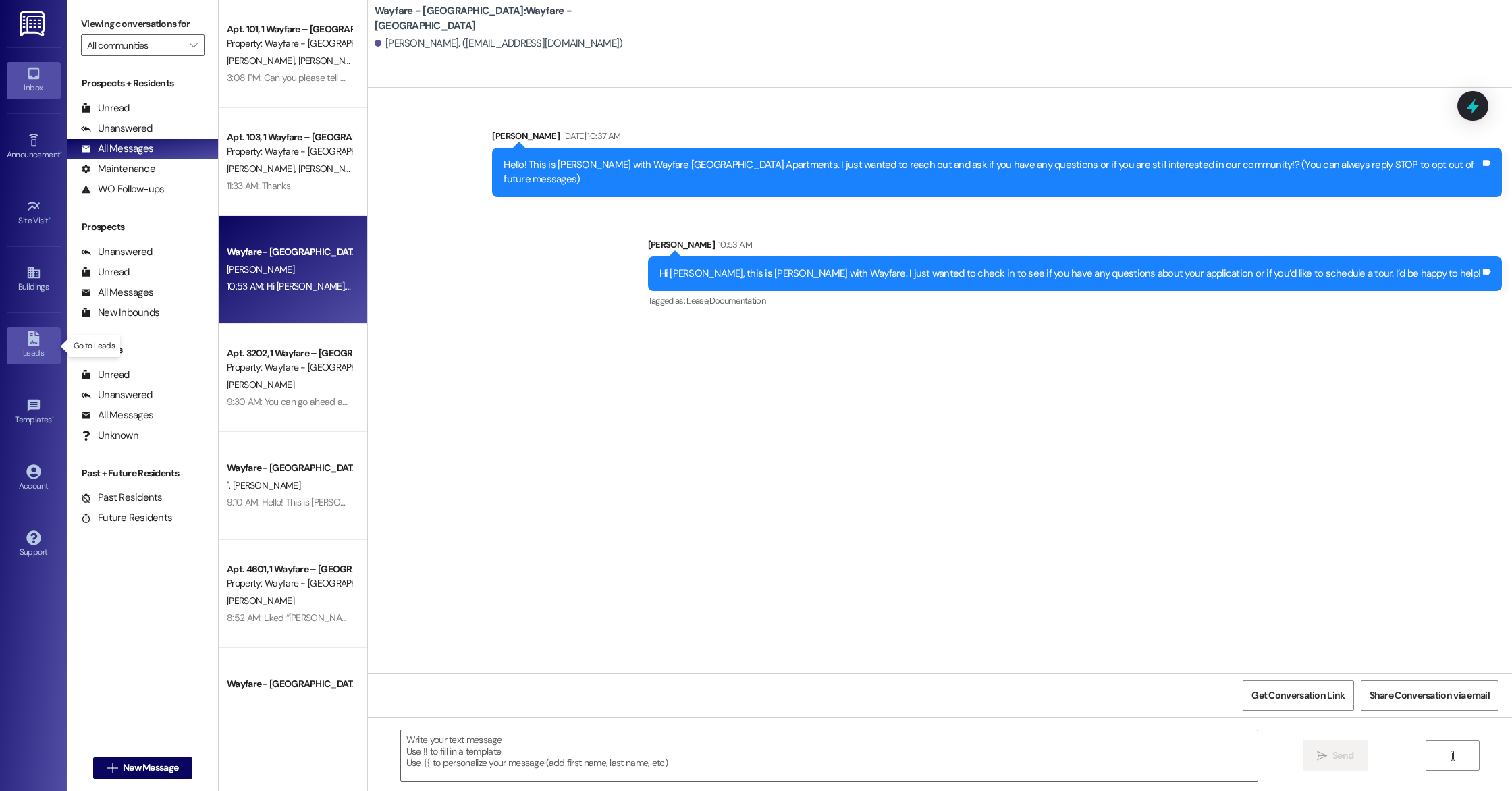
click at [47, 341] on link "Leads" at bounding box center [34, 345] width 54 height 36
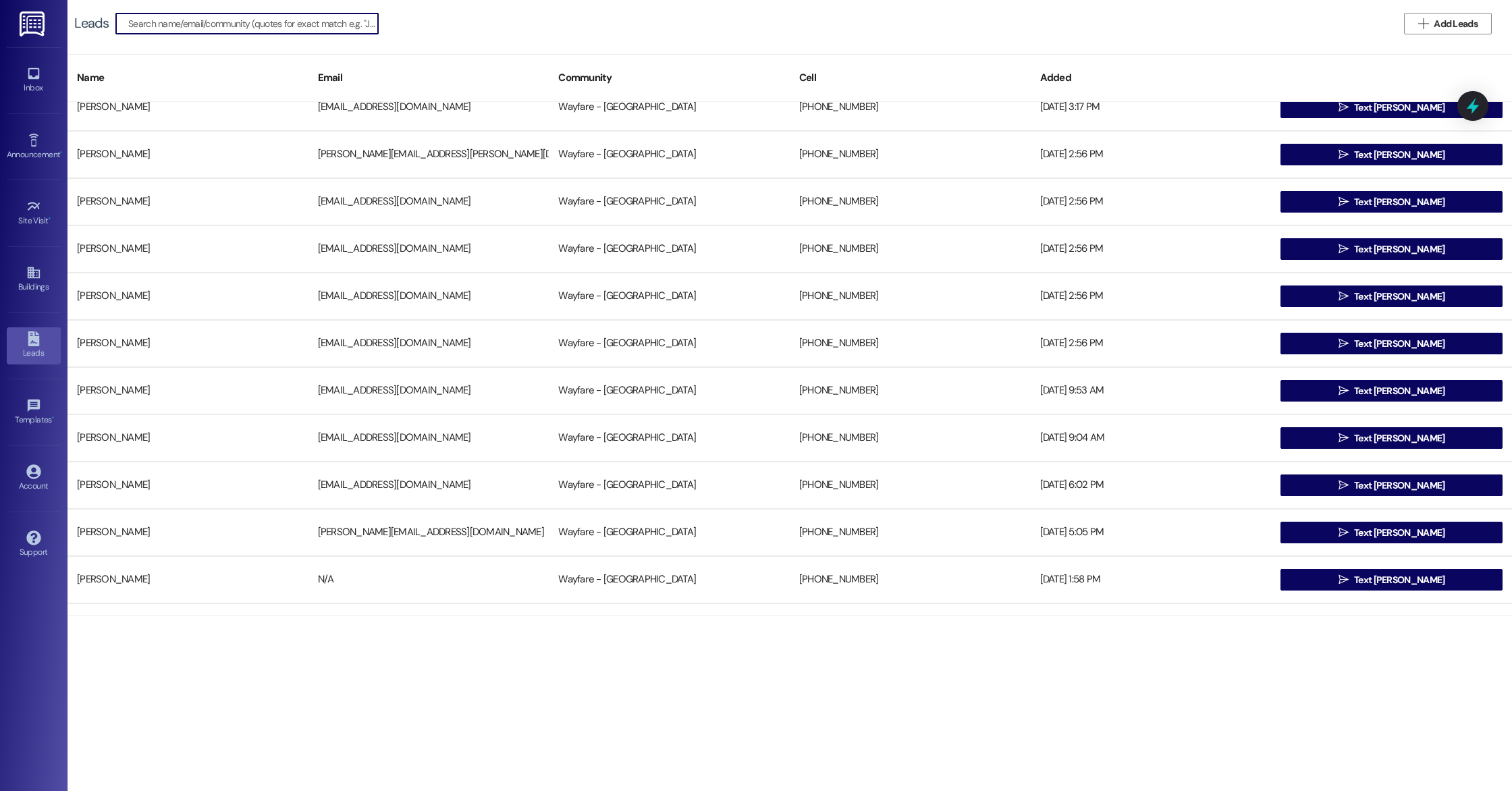
scroll to position [18496, 0]
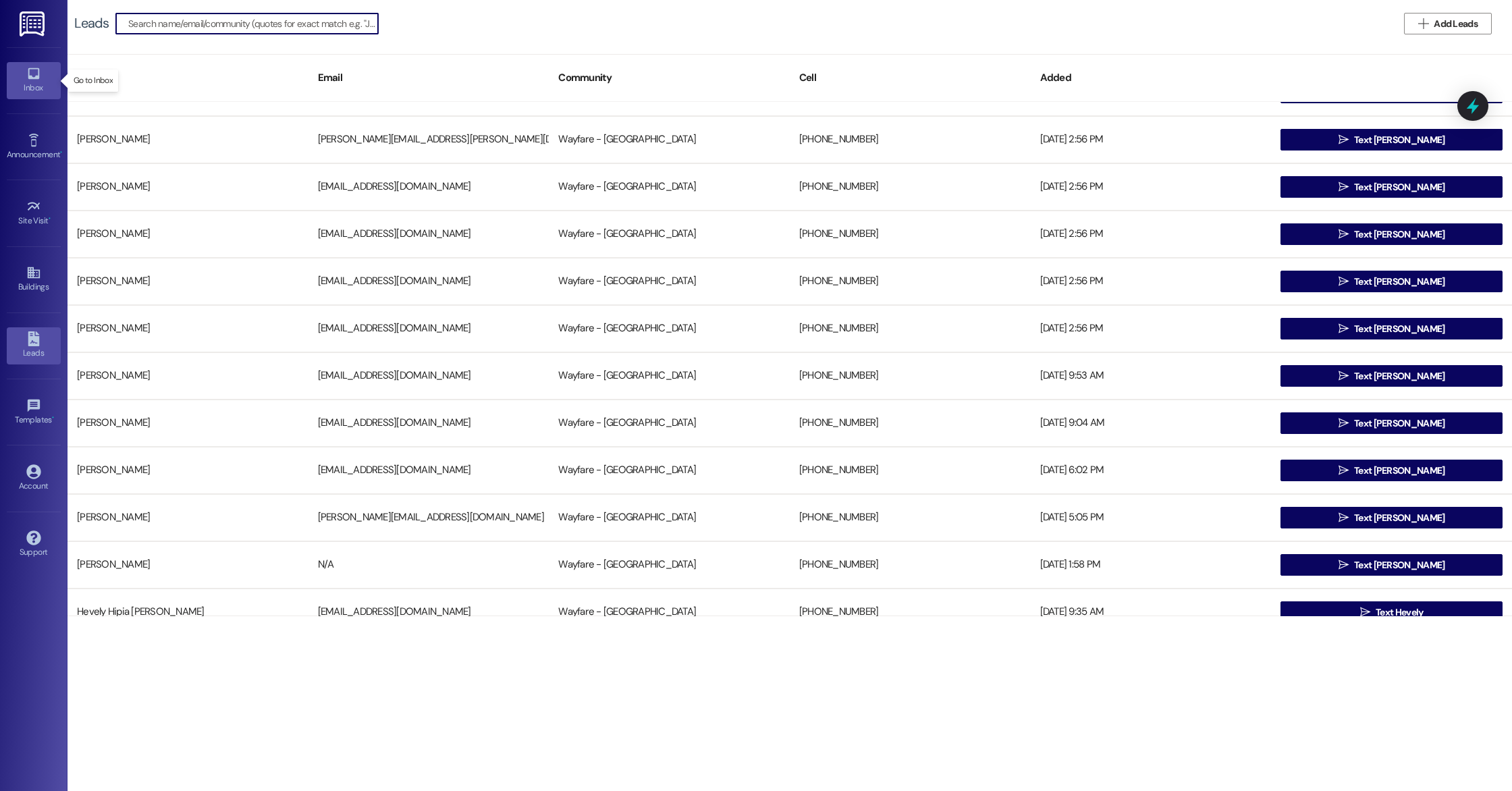
click at [39, 89] on div "Inbox" at bounding box center [34, 88] width 67 height 13
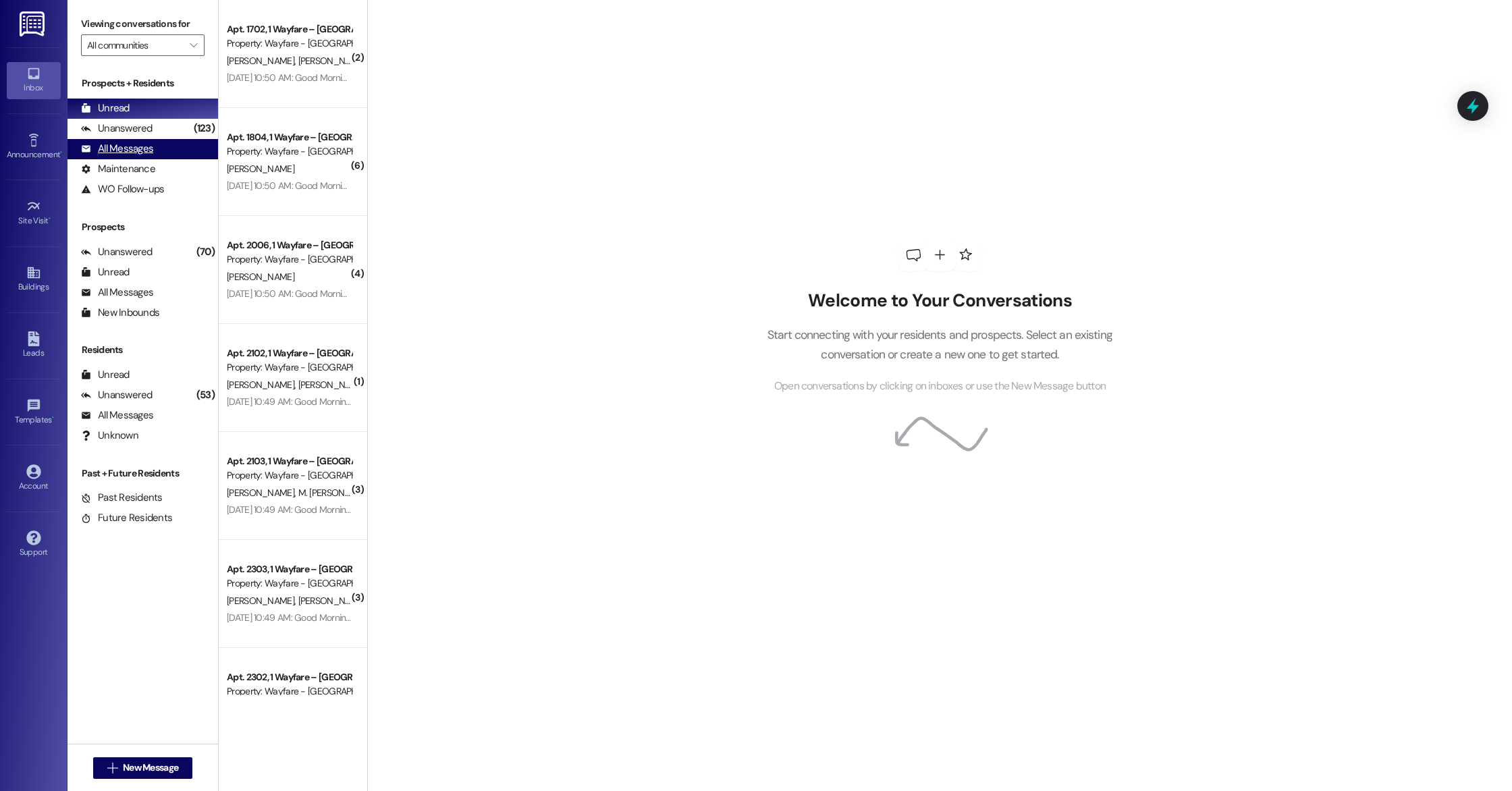
click at [98, 157] on div "All Messages (undefined)" at bounding box center [142, 149] width 150 height 21
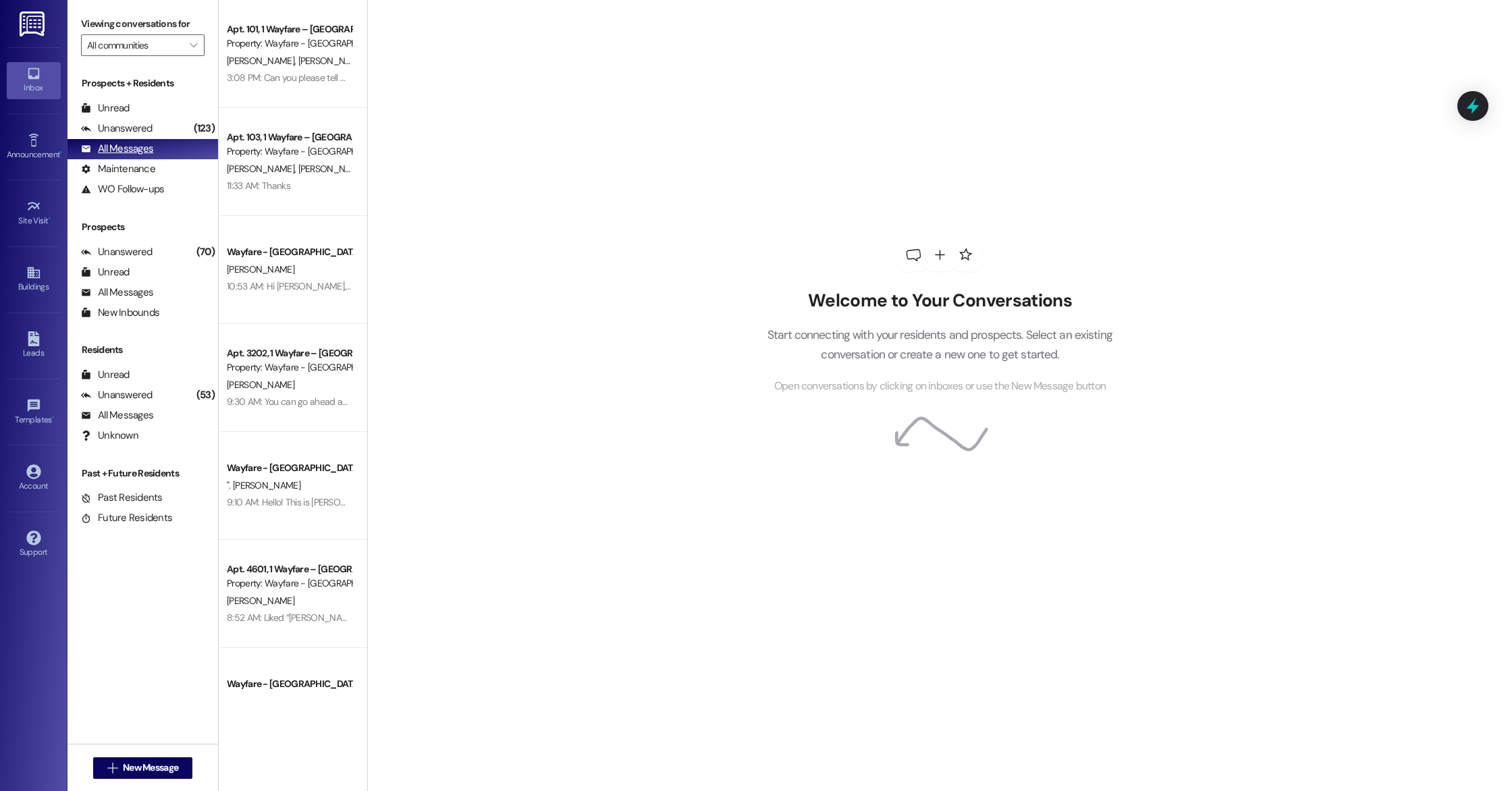
click at [120, 139] on div "All Messages (undefined)" at bounding box center [142, 149] width 150 height 21
click at [117, 126] on div "Unanswered" at bounding box center [117, 128] width 71 height 14
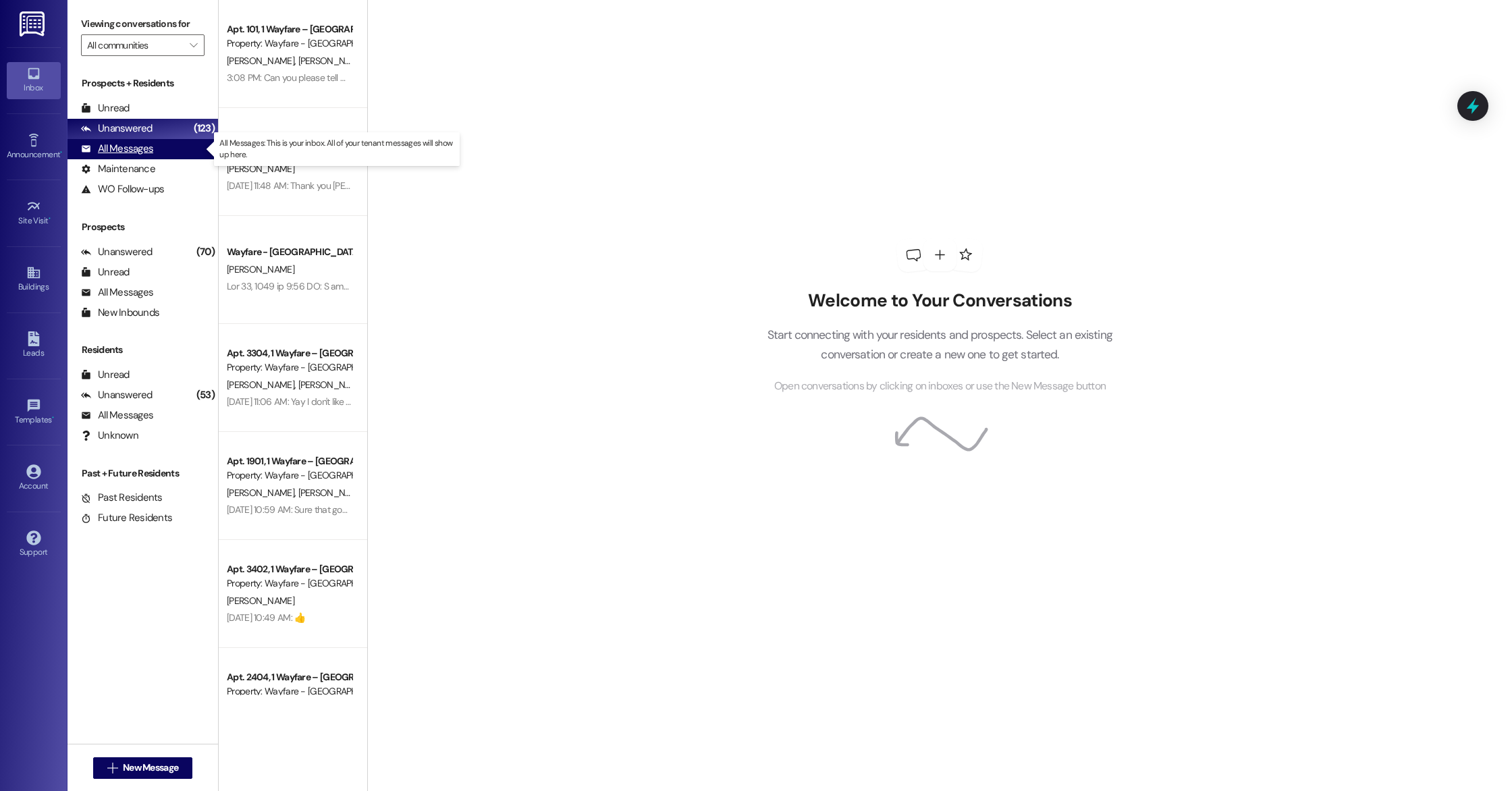
click at [117, 144] on div "All Messages" at bounding box center [117, 149] width 72 height 14
click at [197, 150] on div "All Messages (undefined)" at bounding box center [142, 149] width 150 height 21
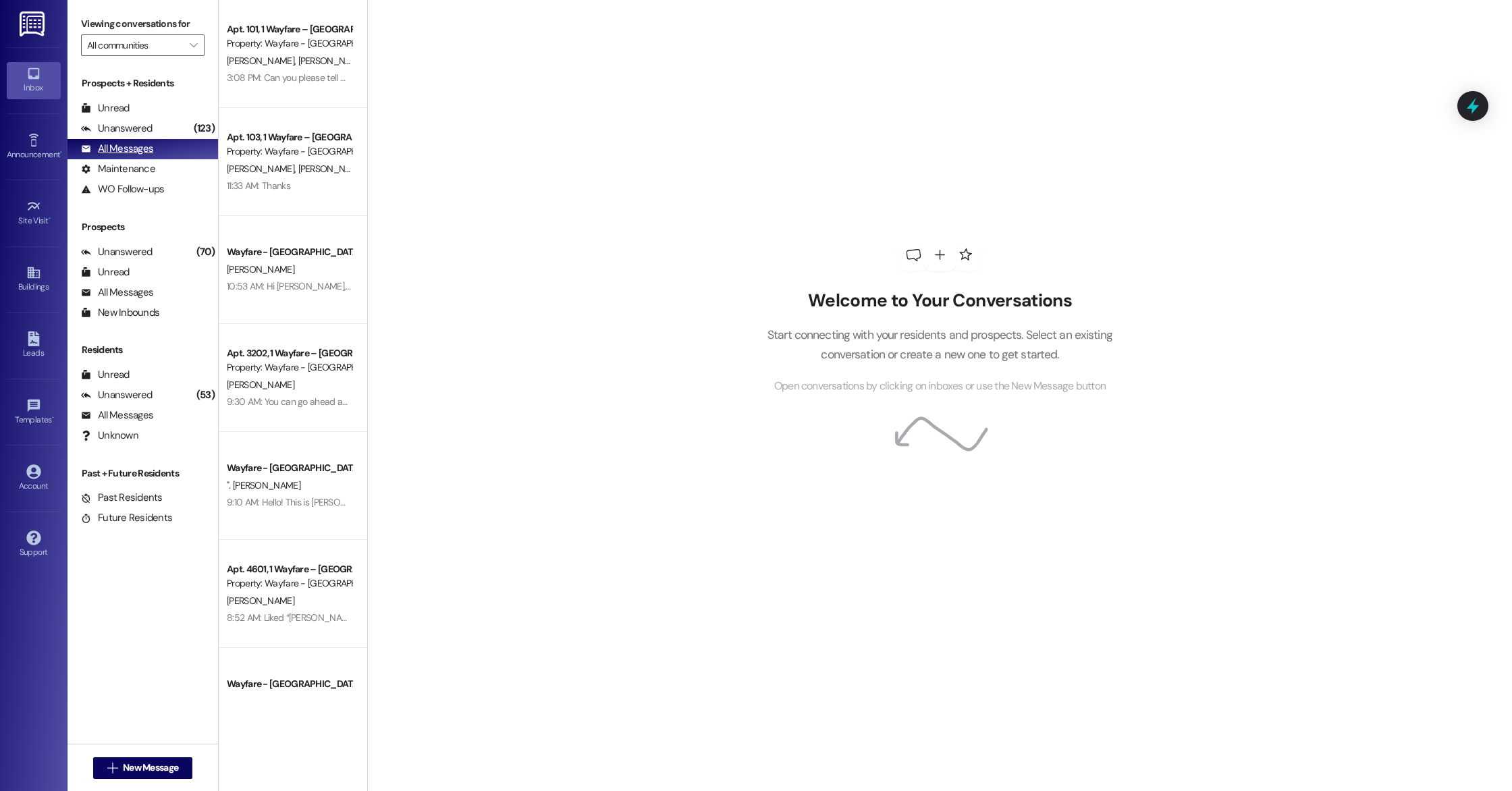
click at [110, 139] on div "All Messages (undefined)" at bounding box center [142, 149] width 150 height 21
click at [110, 131] on div "Unanswered" at bounding box center [117, 128] width 71 height 14
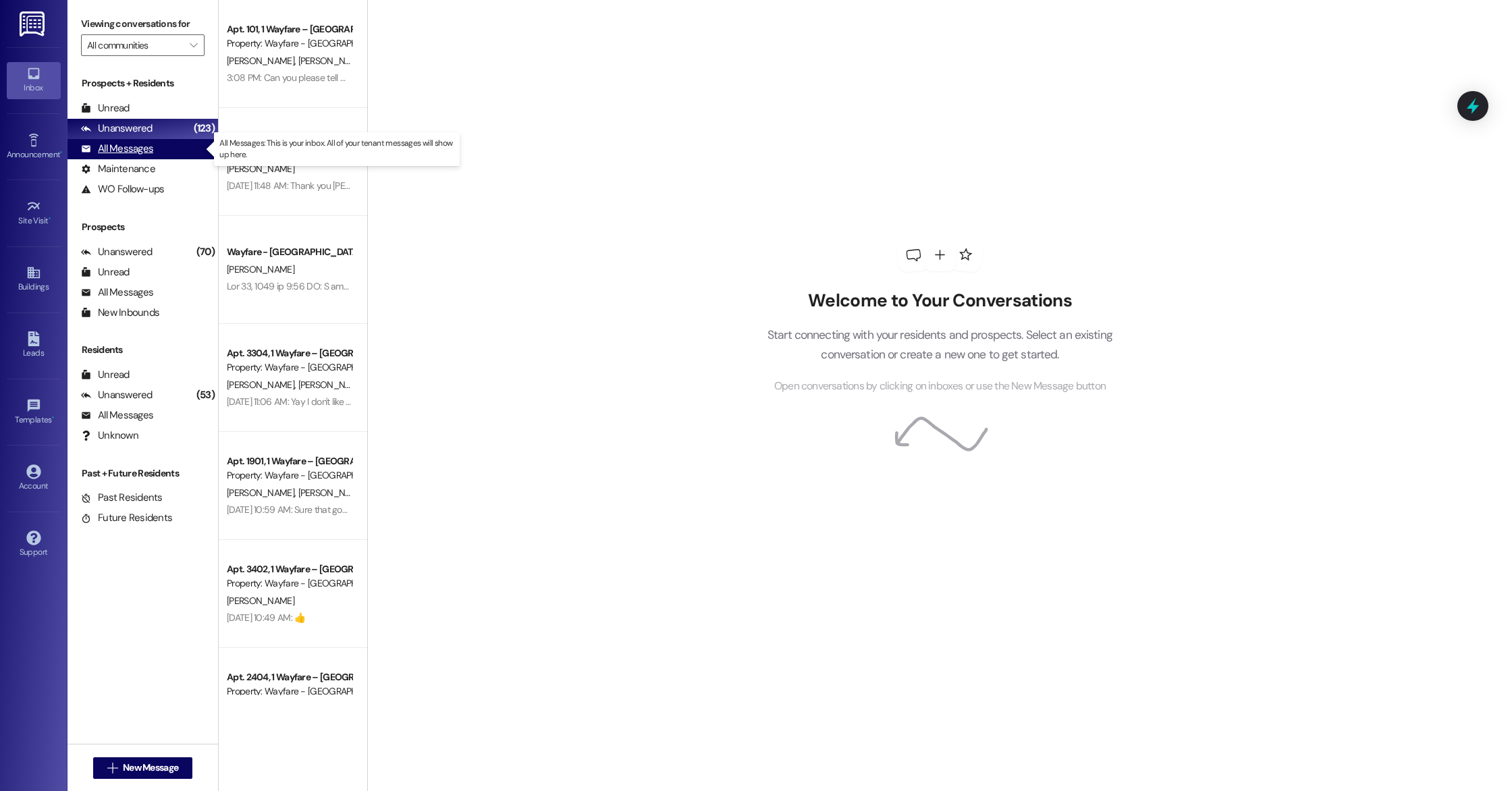
click at [116, 146] on div "All Messages" at bounding box center [117, 149] width 72 height 14
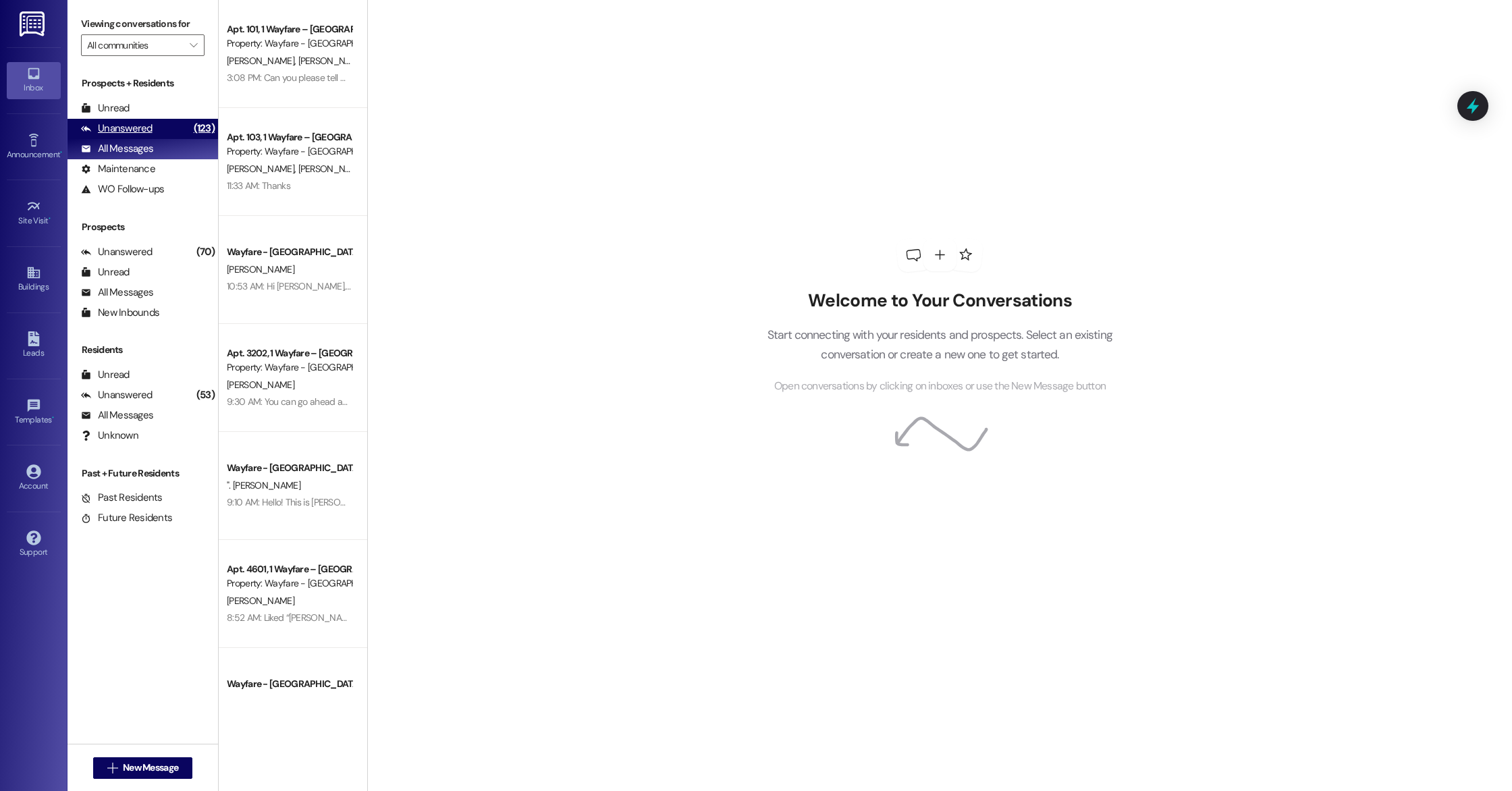
click at [112, 125] on div "Unanswered" at bounding box center [117, 128] width 71 height 14
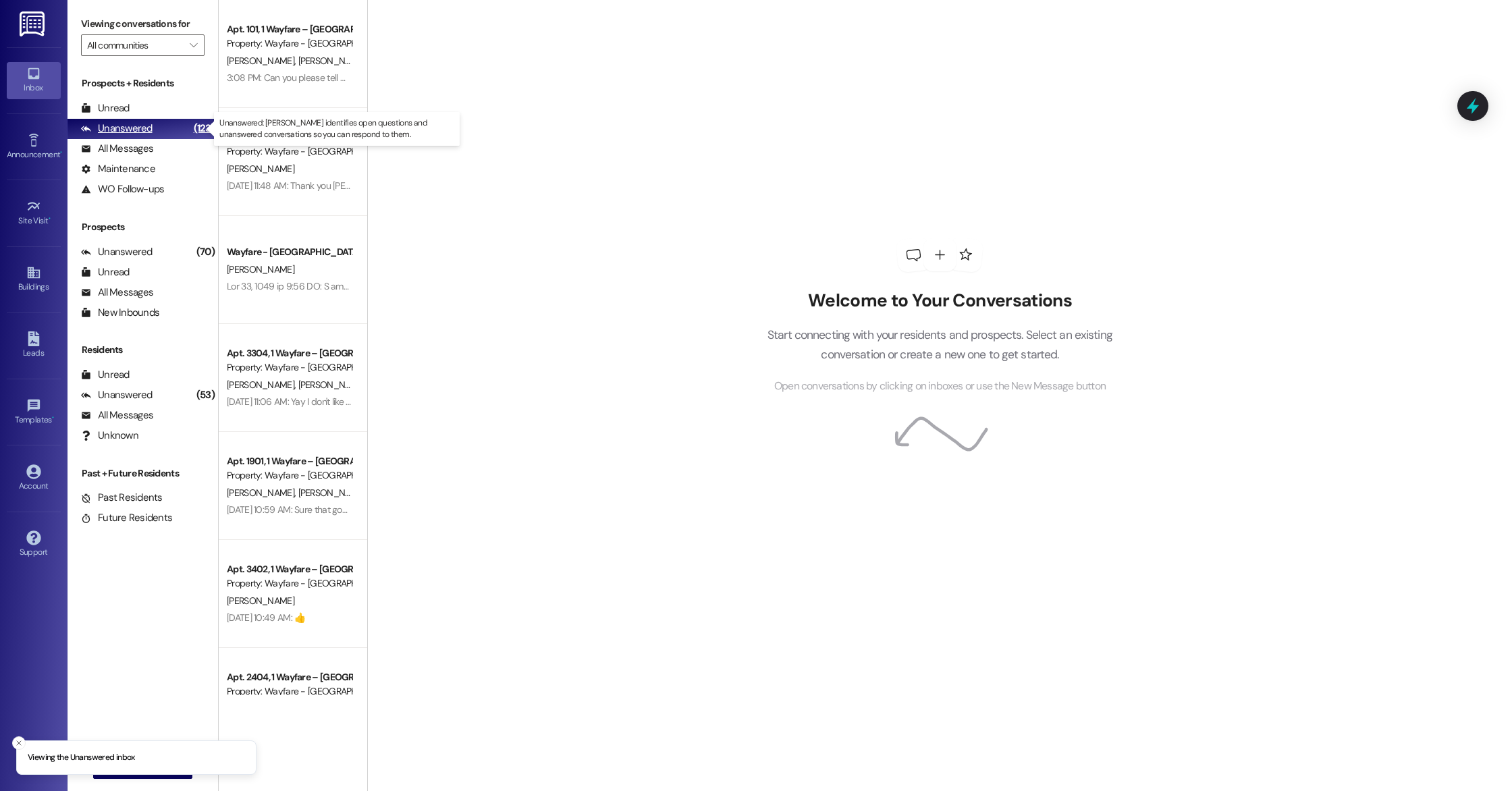
click at [112, 132] on div "Unanswered" at bounding box center [117, 128] width 71 height 14
click at [111, 142] on div "All Messages" at bounding box center [117, 149] width 72 height 14
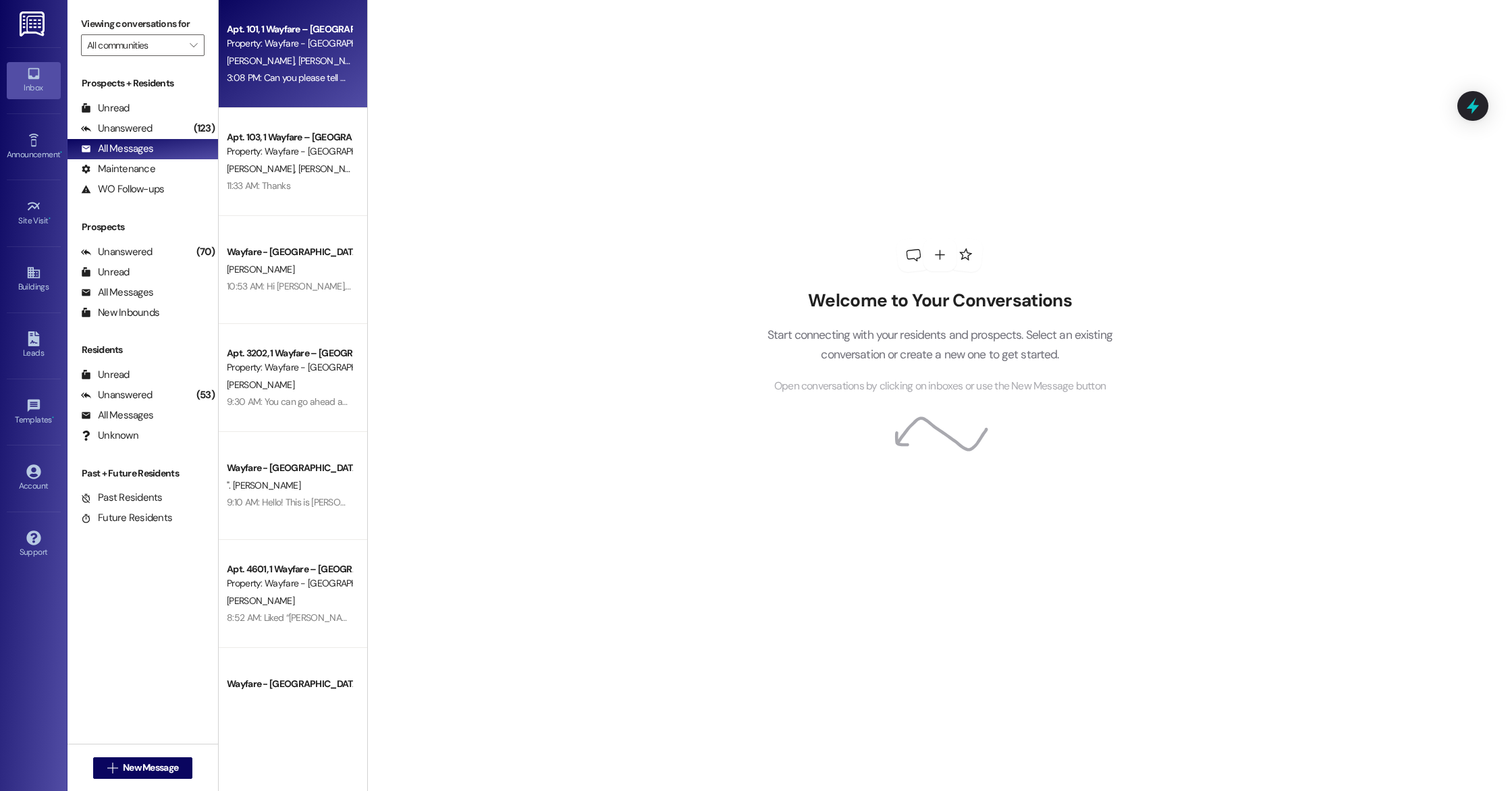
click at [250, 78] on div "3:08 PM: Can you please tell me what time our sprinklers run? 3:08 PM: Can you …" at bounding box center [346, 77] width 241 height 12
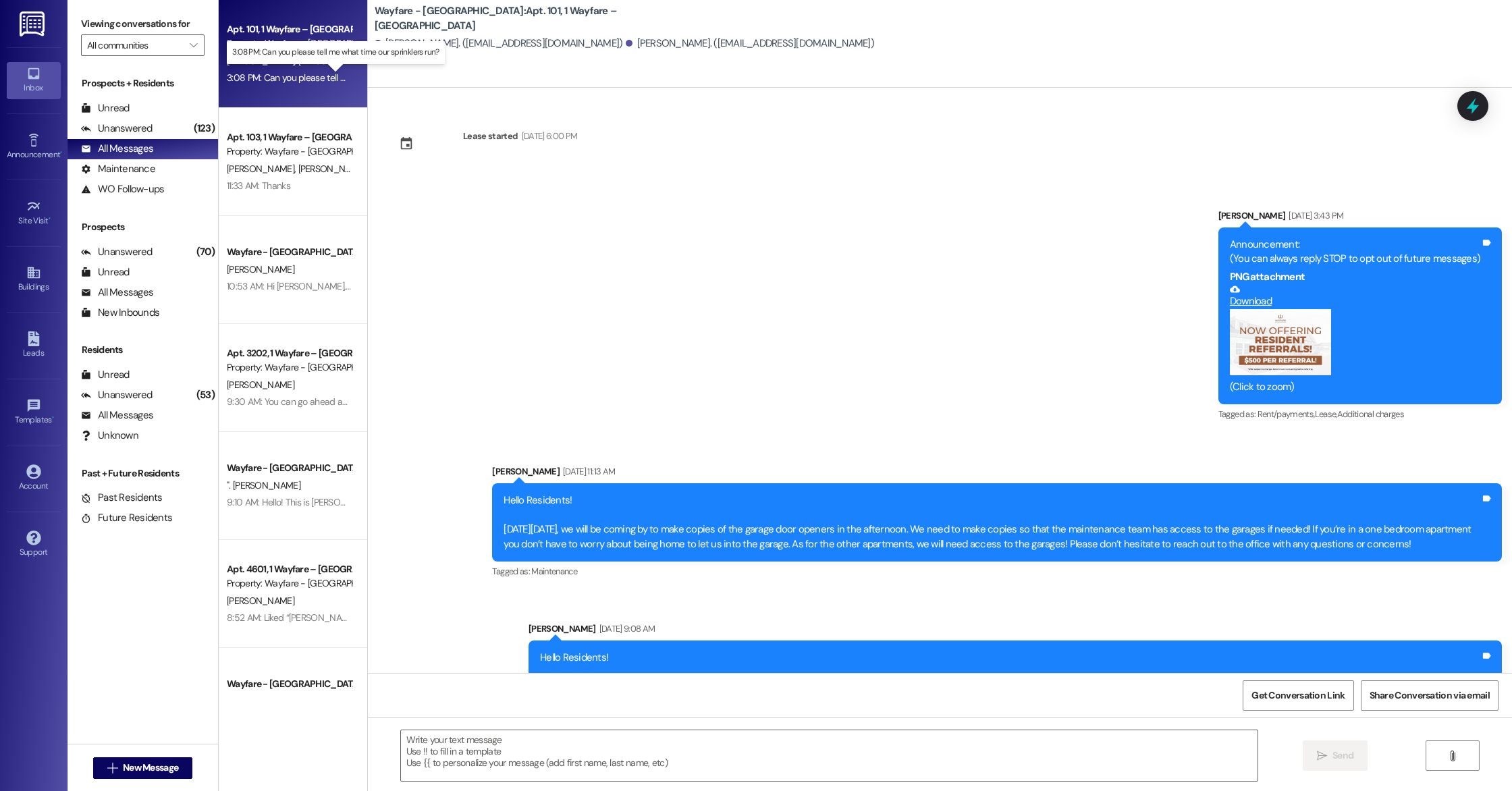
scroll to position [9129, 0]
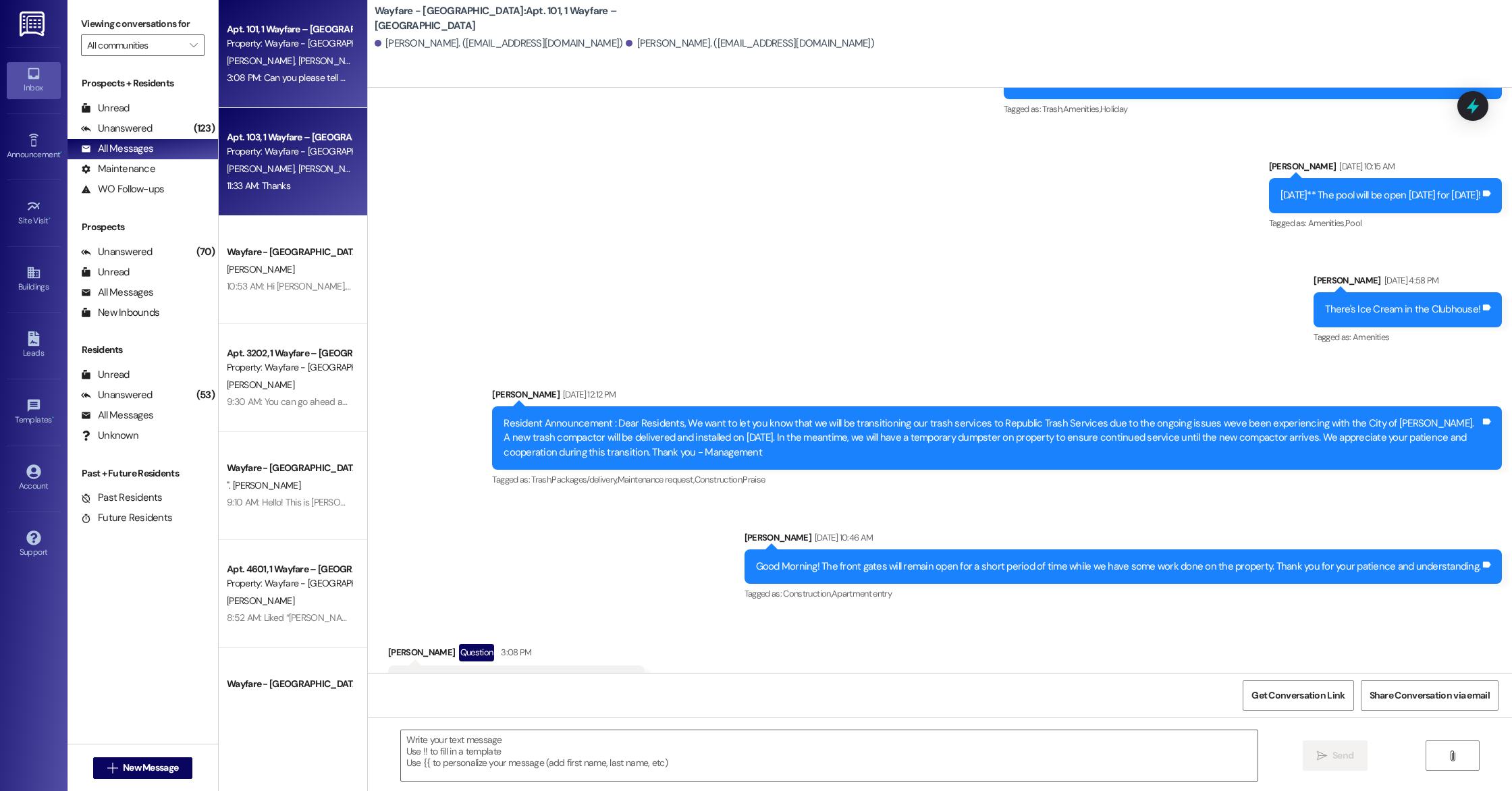
click at [298, 163] on span "[PERSON_NAME]" at bounding box center [332, 168] width 67 height 12
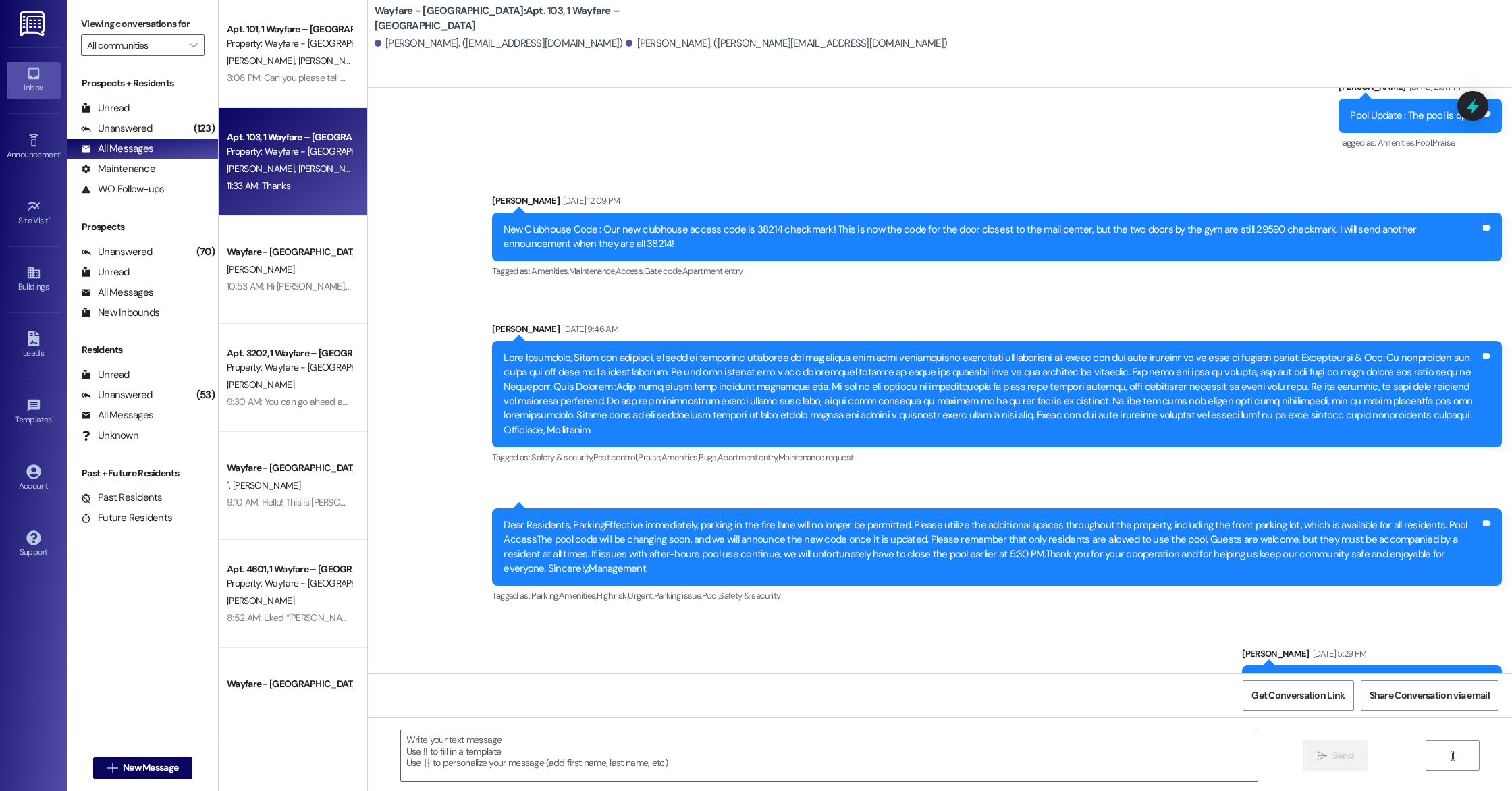
scroll to position [10590, 0]
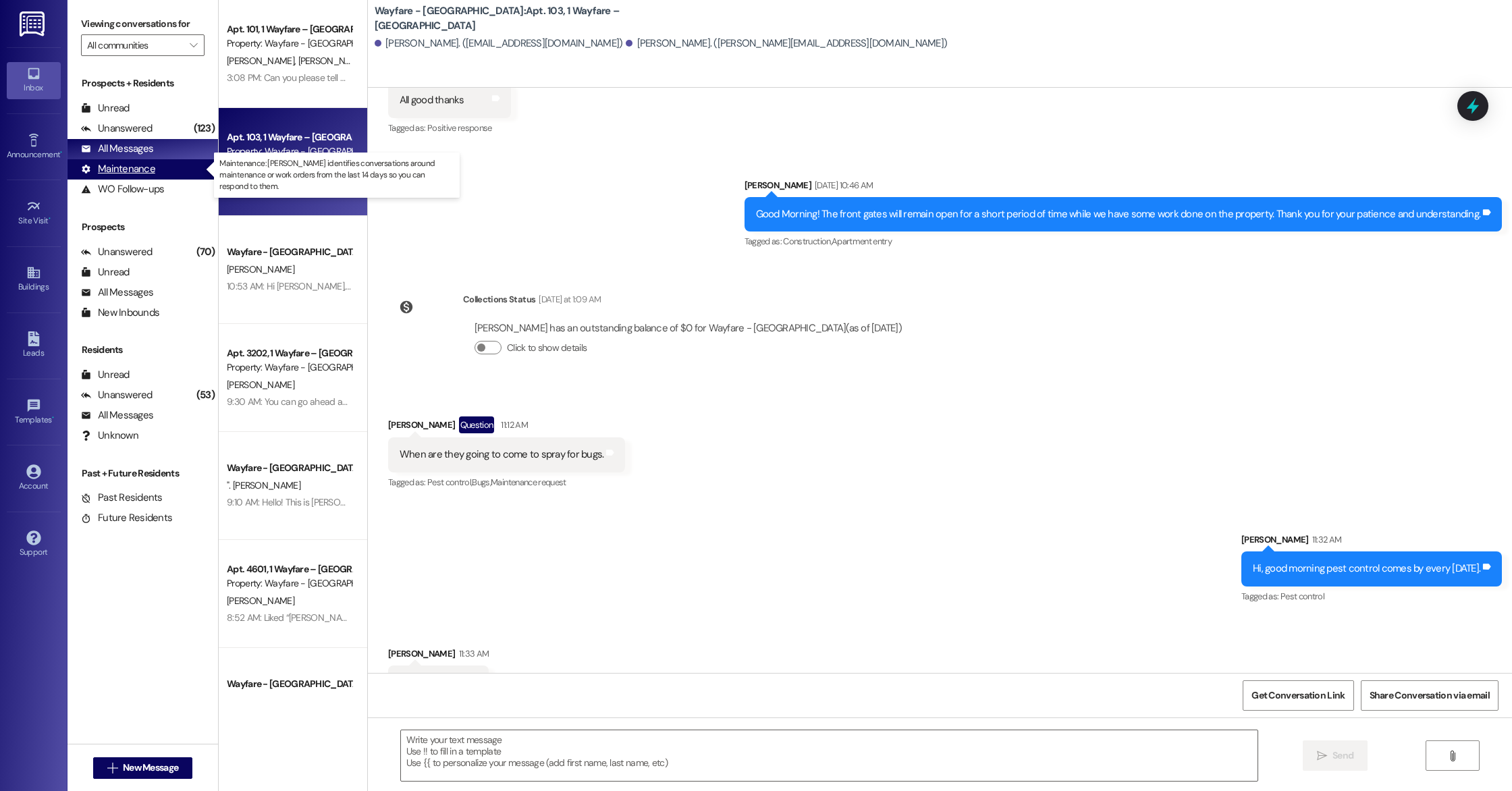
click at [169, 172] on div "Maintenance (undefined)" at bounding box center [142, 169] width 150 height 21
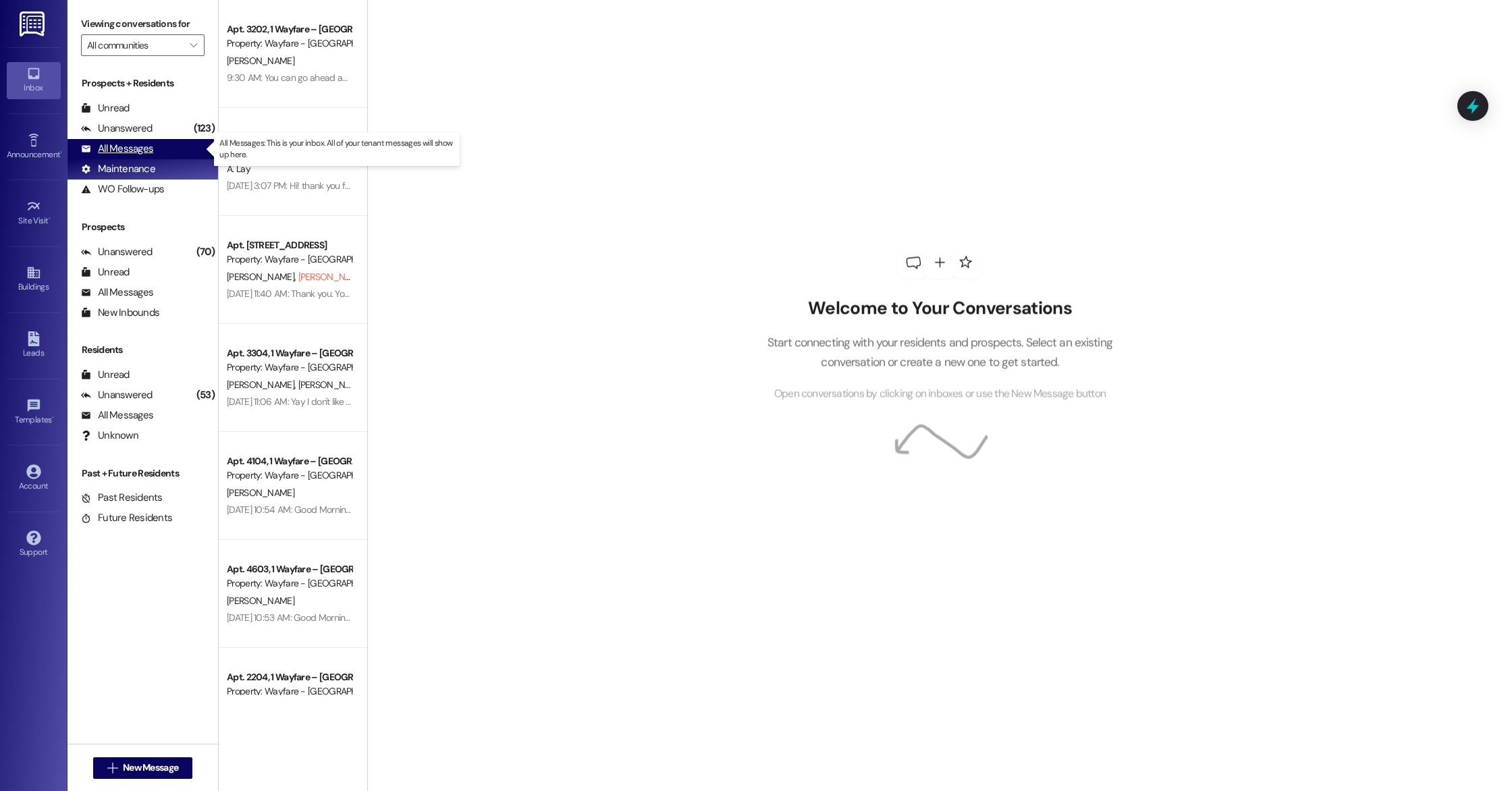
click at [166, 158] on div "All Messages (undefined)" at bounding box center [142, 149] width 150 height 21
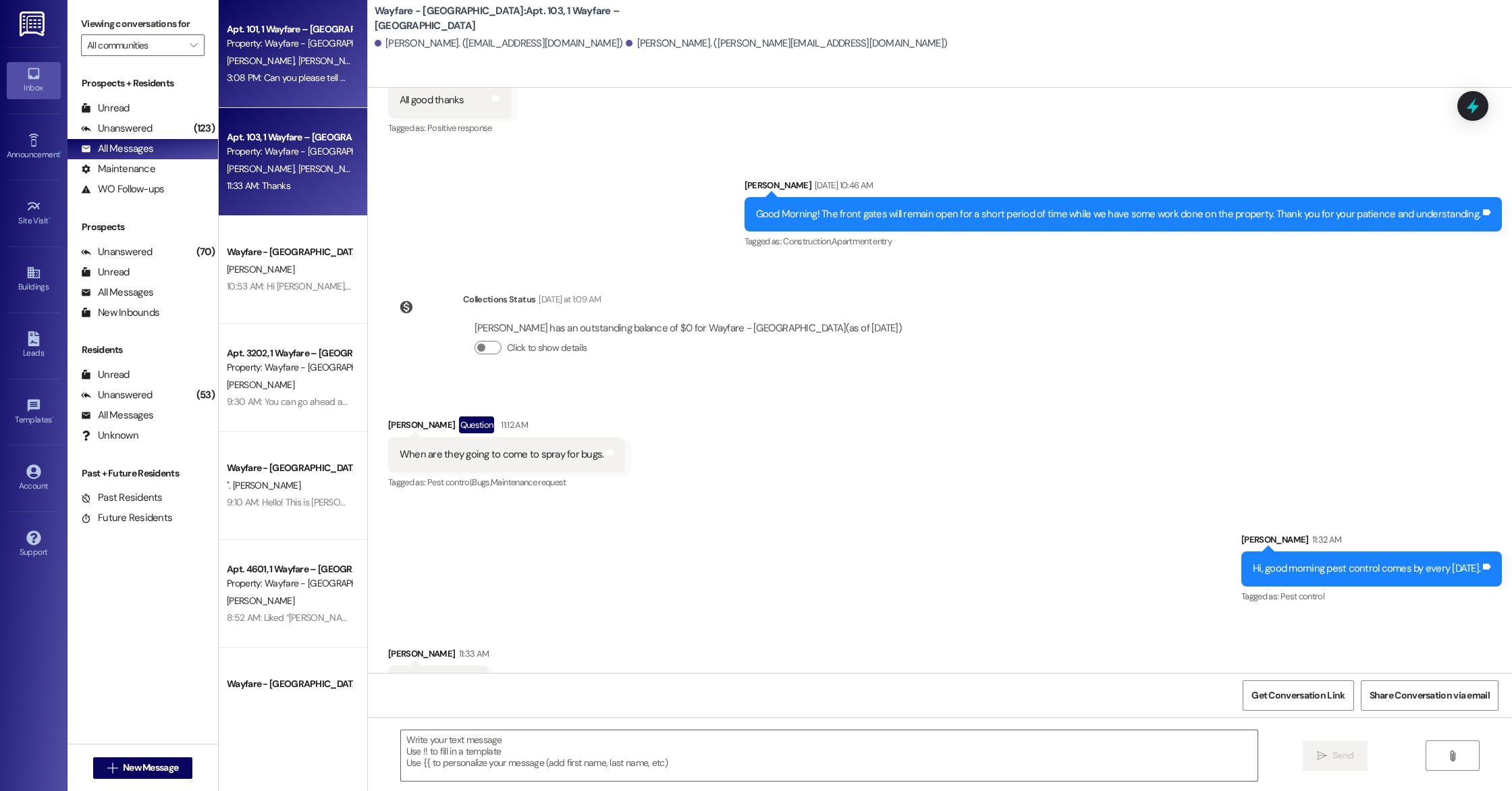
click at [263, 94] on div "Apt. 101, 1 Wayfare – [GEOGRAPHIC_DATA] Property: Wayfare - [GEOGRAPHIC_DATA] […" at bounding box center [292, 54] width 149 height 108
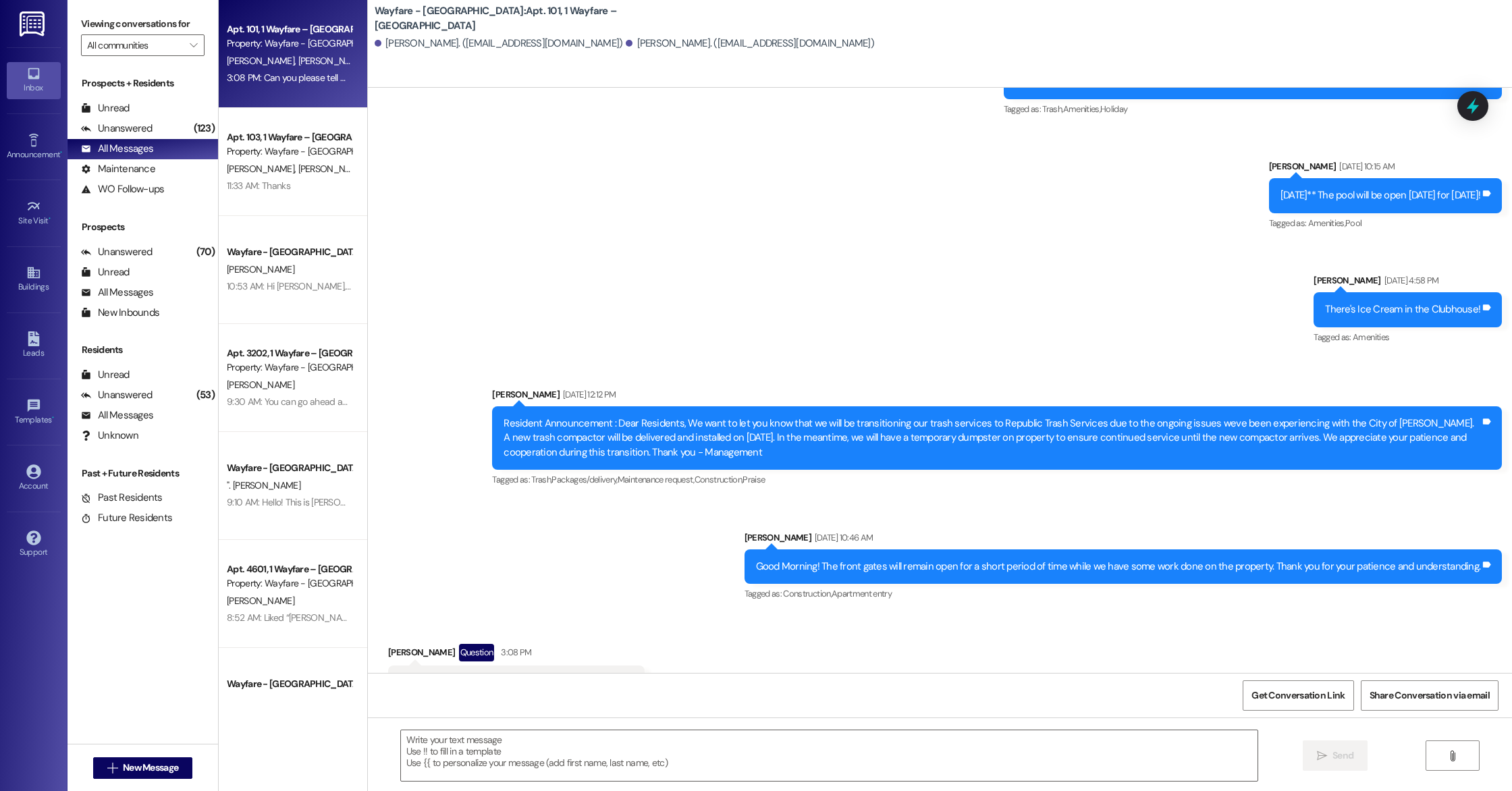
scroll to position [9129, 0]
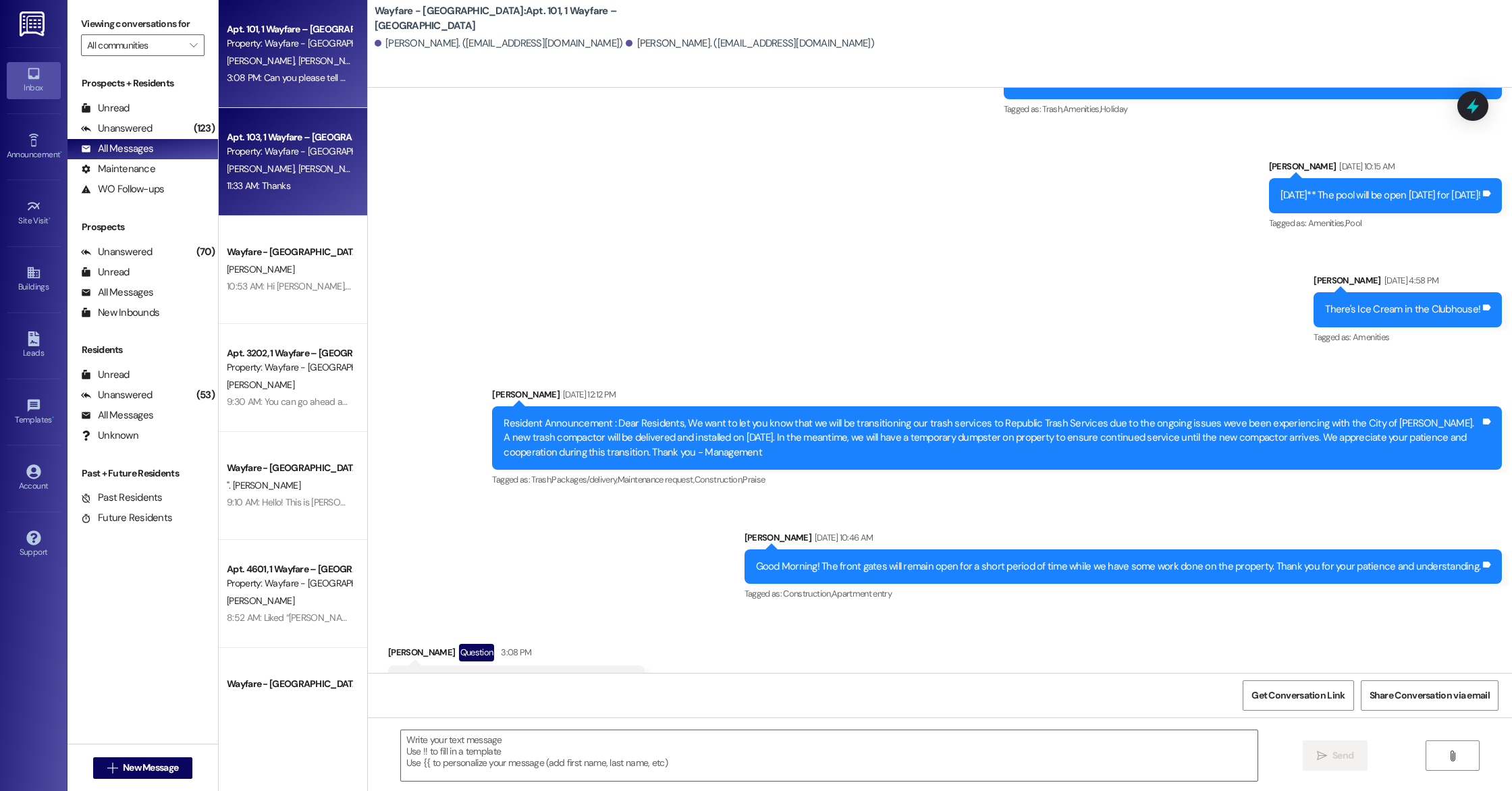
click at [235, 144] on div "Property: Wayfare - [GEOGRAPHIC_DATA]" at bounding box center [289, 151] width 125 height 14
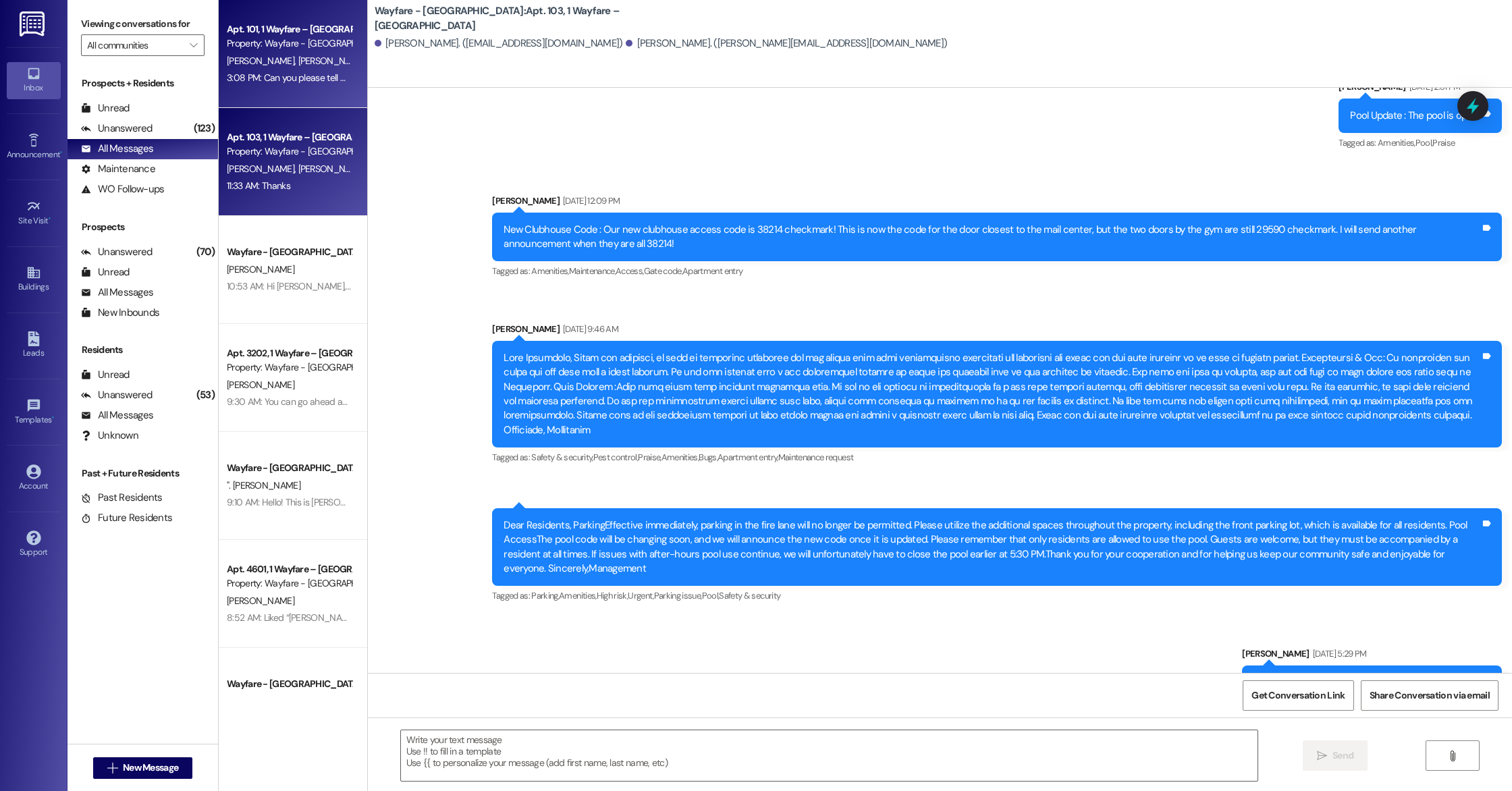
scroll to position [10590, 0]
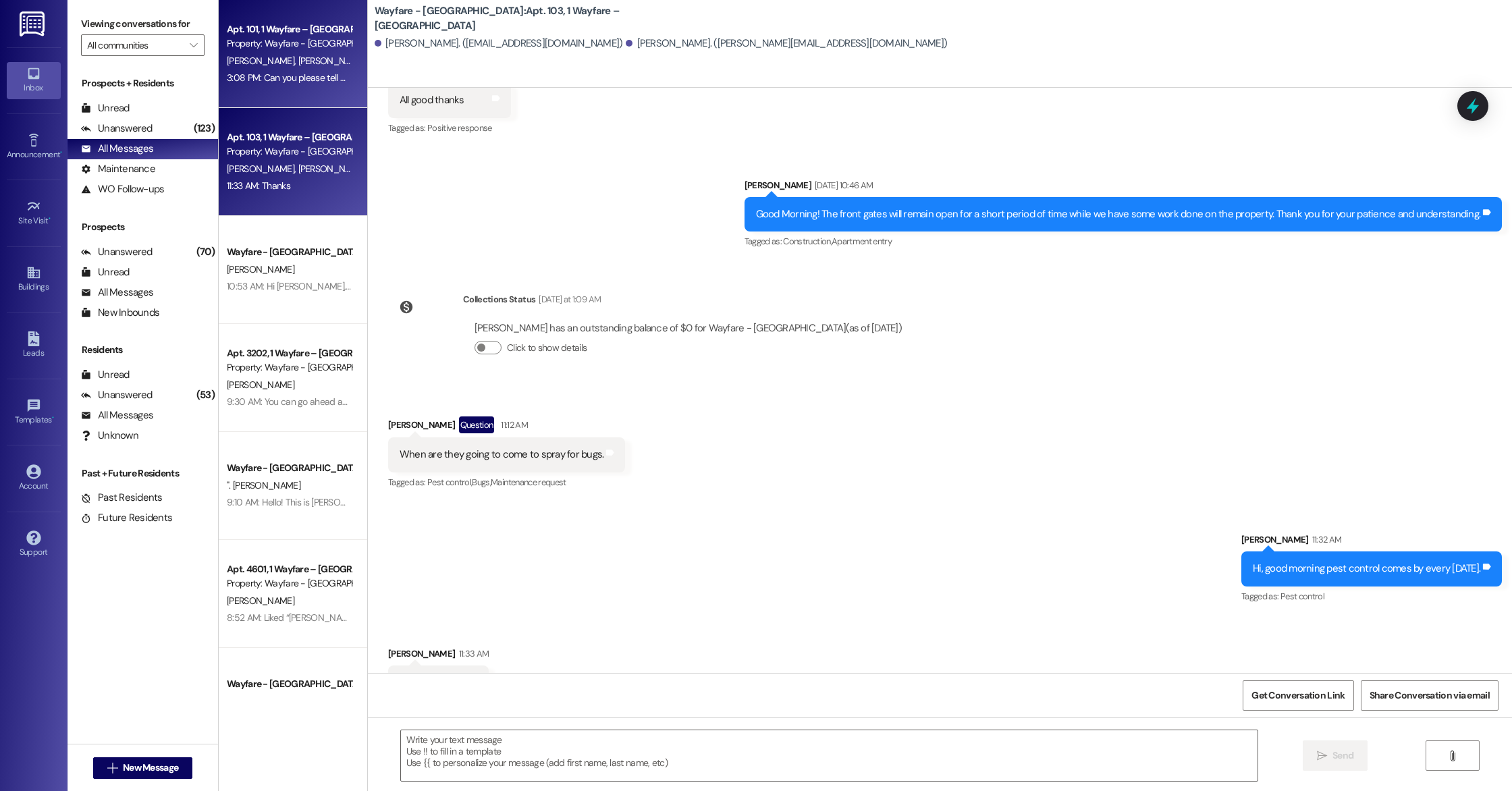
click at [227, 82] on div "3:08 PM: Can you please tell me what time our sprinklers run? 3:08 PM: Can you …" at bounding box center [346, 77] width 241 height 12
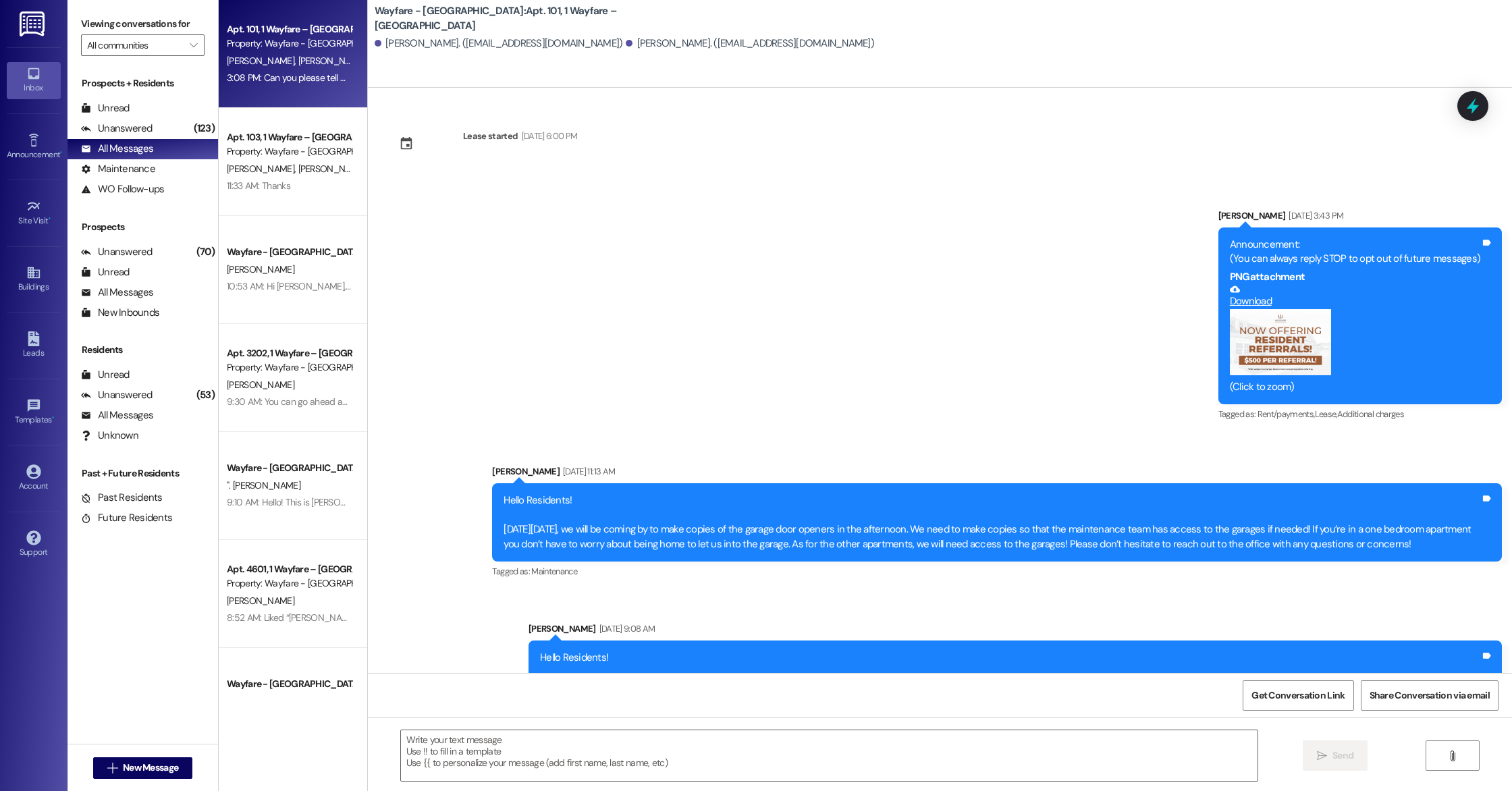
scroll to position [9129, 0]
